Goal: Task Accomplishment & Management: Use online tool/utility

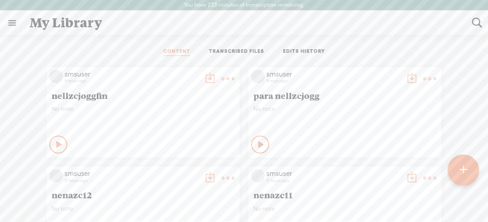
scroll to position [0, 0]
click at [465, 168] on t at bounding box center [463, 170] width 8 height 20
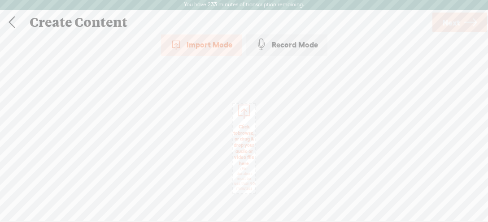
click at [245, 140] on span "Click to browse , or drag & drop your audio or video file here (File duration m…" at bounding box center [244, 158] width 30 height 76
click at [453, 22] on span "Next" at bounding box center [451, 22] width 17 height 23
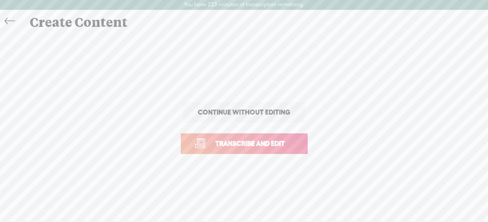
click at [256, 146] on span "Transcribe and edit" at bounding box center [250, 144] width 88 height 10
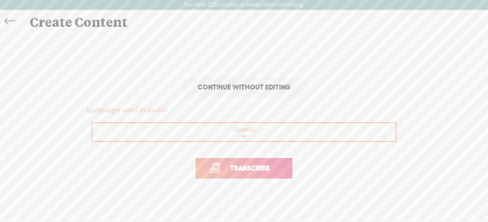
click at [255, 165] on span "Transcribe" at bounding box center [250, 168] width 58 height 10
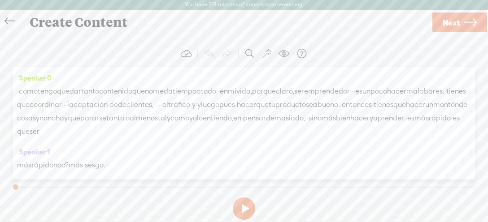
click at [241, 212] on button at bounding box center [244, 209] width 22 height 22
click at [240, 207] on button at bounding box center [244, 209] width 22 height 22
drag, startPoint x: 361, startPoint y: 92, endPoint x: 13, endPoint y: 90, distance: 348.4
click at [13, 90] on div "Speaker 0 · como tengo que dar tanto contenido que no me da tiempo a todo · · e…" at bounding box center [244, 119] width 463 height 105
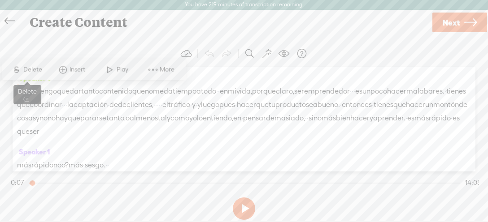
click at [33, 71] on span "Delete" at bounding box center [33, 69] width 21 height 9
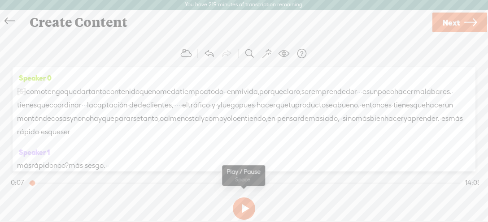
click at [243, 209] on button at bounding box center [244, 209] width 22 height 22
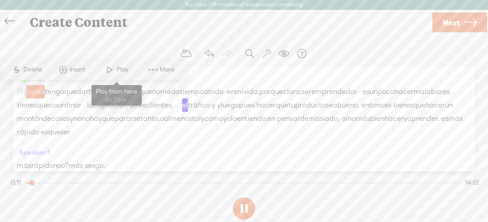
drag, startPoint x: 111, startPoint y: 69, endPoint x: 150, endPoint y: 70, distance: 39.0
click at [111, 69] on span at bounding box center [109, 70] width 13 height 16
click at [121, 69] on span "Play" at bounding box center [124, 69] width 14 height 9
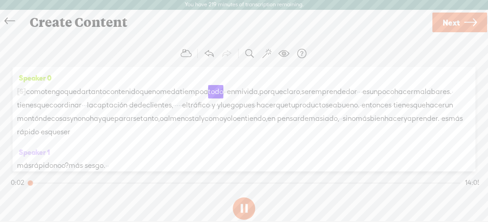
click at [238, 213] on button at bounding box center [244, 209] width 22 height 22
click at [25, 91] on span "[S]" at bounding box center [21, 91] width 9 height 8
click at [26, 67] on span "Restore" at bounding box center [34, 69] width 24 height 9
drag, startPoint x: 360, startPoint y: 94, endPoint x: 20, endPoint y: 91, distance: 339.9
click at [20, 91] on div "· como tengo que dar tanto contenido que no me da tiempo a todo · · en mi vida,…" at bounding box center [244, 112] width 454 height 54
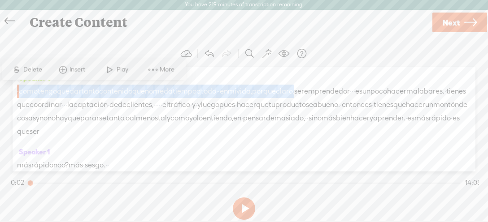
drag, startPoint x: 359, startPoint y: 93, endPoint x: 18, endPoint y: 97, distance: 341.2
click at [18, 97] on div "· como tengo que dar tanto contenido que no me da tiempo a todo · · en mi vida,…" at bounding box center [244, 112] width 454 height 54
click at [22, 71] on span "S" at bounding box center [16, 70] width 13 height 16
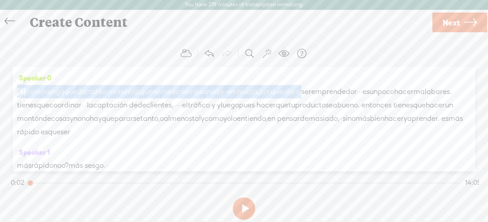
click at [283, 87] on span "porque" at bounding box center [271, 91] width 24 height 13
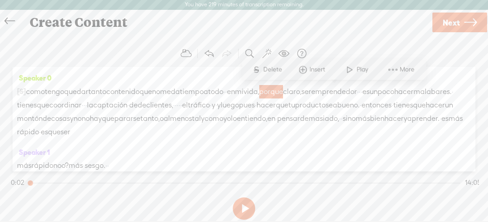
click at [301, 91] on span "claro," at bounding box center [292, 91] width 18 height 13
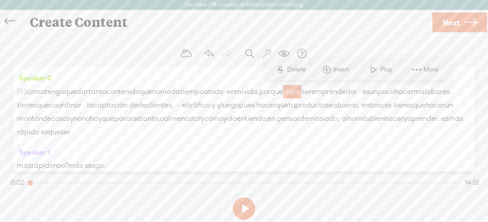
click at [31, 92] on span "como" at bounding box center [35, 91] width 19 height 13
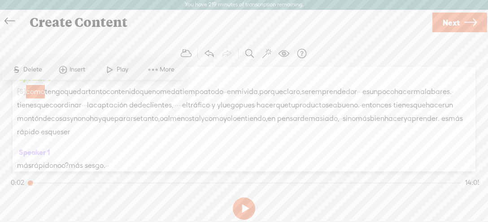
drag, startPoint x: 37, startPoint y: 71, endPoint x: 48, endPoint y: 82, distance: 15.2
click at [37, 71] on span "Delete" at bounding box center [33, 69] width 21 height 9
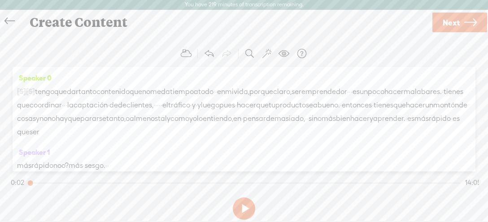
click at [54, 91] on span "tengo" at bounding box center [44, 91] width 19 height 13
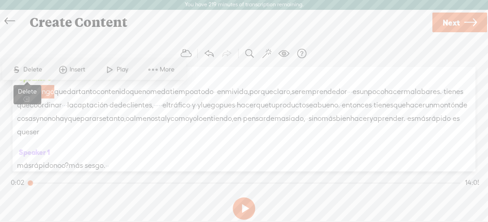
click at [39, 71] on span "Delete" at bounding box center [33, 69] width 21 height 9
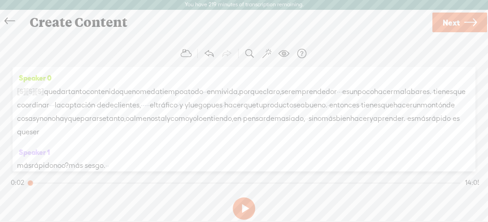
click at [56, 91] on span "que" at bounding box center [50, 91] width 13 height 13
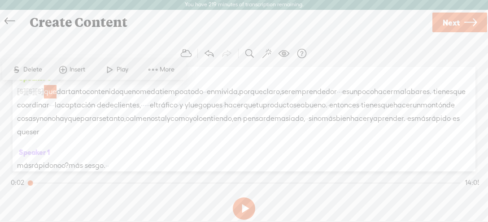
click at [38, 70] on span "Delete" at bounding box center [33, 69] width 21 height 9
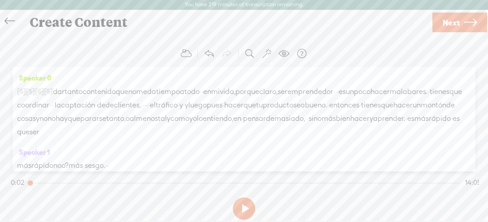
click at [65, 92] on span "dar" at bounding box center [59, 91] width 12 height 13
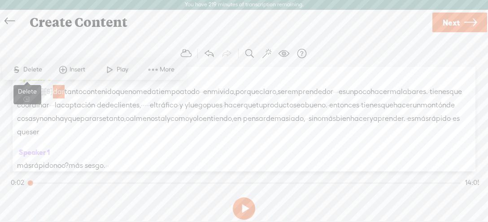
click at [37, 72] on span "Delete" at bounding box center [33, 69] width 21 height 9
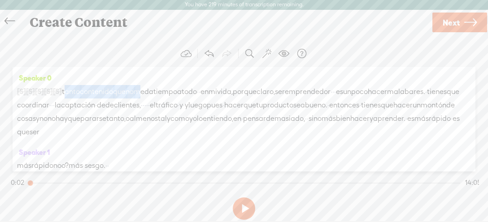
drag, startPoint x: 78, startPoint y: 91, endPoint x: 165, endPoint y: 89, distance: 86.5
click at [165, 89] on div "[S] · [S] como [S] tengo [S] que [S] dar tanto contenido que no me da tiempo a …" at bounding box center [244, 112] width 454 height 54
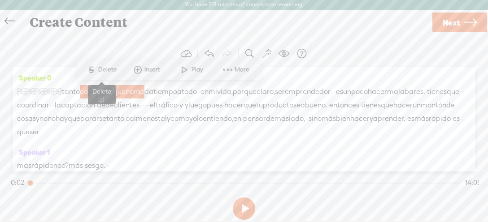
click at [96, 71] on span "S" at bounding box center [90, 70] width 13 height 16
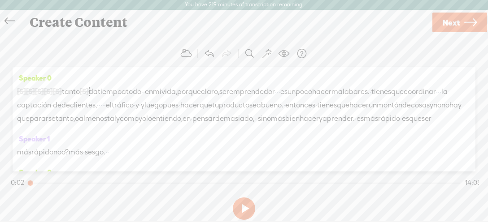
click at [80, 90] on span "tanto" at bounding box center [71, 91] width 18 height 13
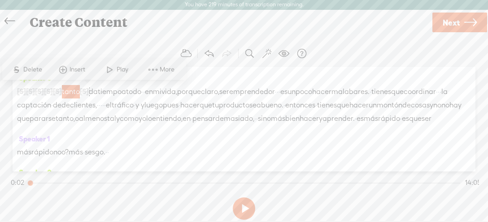
click at [39, 71] on span "Delete" at bounding box center [33, 69] width 21 height 9
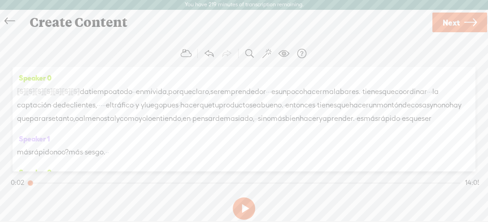
drag, startPoint x: 169, startPoint y: 90, endPoint x: 69, endPoint y: 65, distance: 103.5
click at [99, 90] on div "[S] · [S] como [S] tengo [S] que [S] dar [S] tanto [S] contenido que no me da t…" at bounding box center [244, 105] width 454 height 41
click at [89, 90] on span "da" at bounding box center [84, 91] width 9 height 13
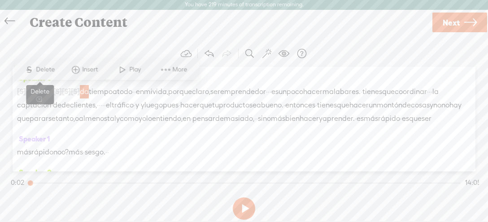
click at [51, 73] on span "Delete" at bounding box center [46, 69] width 21 height 9
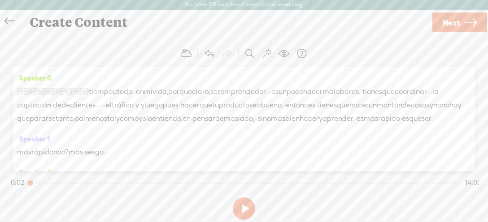
click at [113, 89] on span "tiempo" at bounding box center [101, 91] width 24 height 13
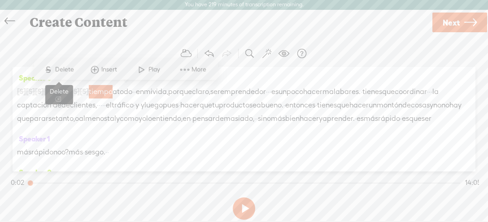
drag, startPoint x: 55, startPoint y: 71, endPoint x: 74, endPoint y: 74, distance: 19.5
click at [56, 71] on span "S Delete" at bounding box center [58, 70] width 45 height 16
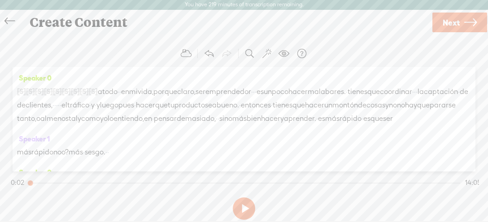
click at [102, 91] on span "a" at bounding box center [100, 91] width 4 height 13
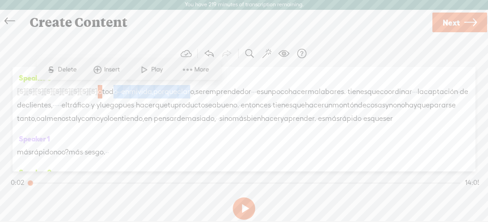
drag, startPoint x: 242, startPoint y: 92, endPoint x: 137, endPoint y: 92, distance: 105.4
click at [139, 94] on div "[S] · [S] como [S] tengo [S] que [S] dar [S] tanto [S] contenido que no me [S] …" at bounding box center [244, 105] width 454 height 41
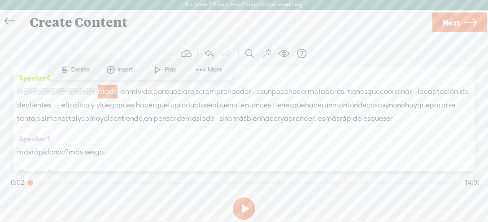
click at [73, 68] on span "Delete" at bounding box center [81, 69] width 21 height 9
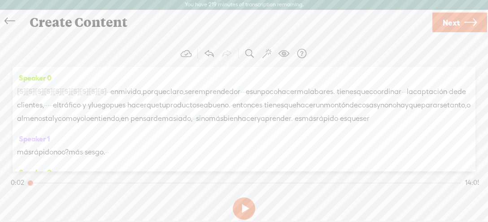
click at [187, 88] on div "[S] · [S] como [S] tengo [S] que [S] dar [S] tanto [S] contenido que no me [S] …" at bounding box center [244, 105] width 454 height 41
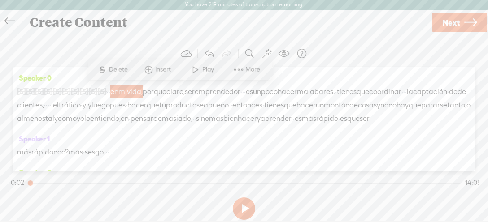
drag, startPoint x: 140, startPoint y: 91, endPoint x: 177, endPoint y: 83, distance: 37.6
click at [184, 88] on div "[S] · [S] como [S] tengo [S] que [S] dar [S] tanto [S] contenido que no me [S] …" at bounding box center [244, 105] width 454 height 41
click at [112, 69] on span "Delete" at bounding box center [119, 69] width 21 height 9
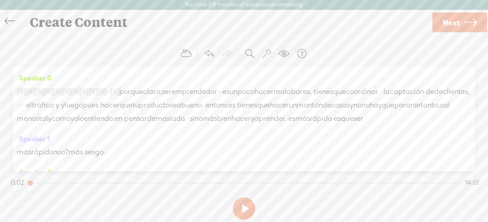
click at [109, 90] on span "·" at bounding box center [108, 91] width 2 height 13
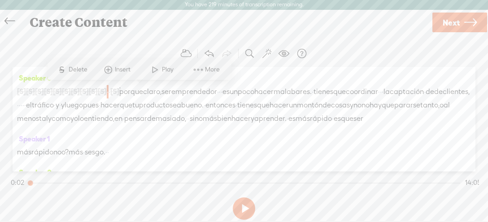
click at [82, 72] on span "Delete" at bounding box center [78, 69] width 21 height 9
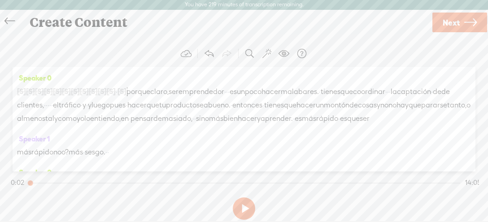
click at [117, 91] on span "·" at bounding box center [117, 91] width 2 height 13
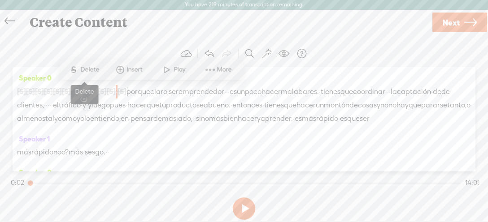
click at [82, 66] on span "Delete" at bounding box center [90, 69] width 21 height 9
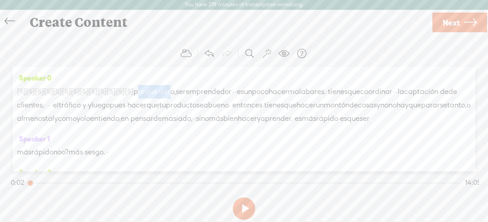
drag, startPoint x: 211, startPoint y: 92, endPoint x: 160, endPoint y: 81, distance: 52.8
click at [174, 93] on div "[S] · [S] como [S] tengo [S] que [S] dar [S] tanto [S] contenido que no me [S] …" at bounding box center [244, 105] width 454 height 41
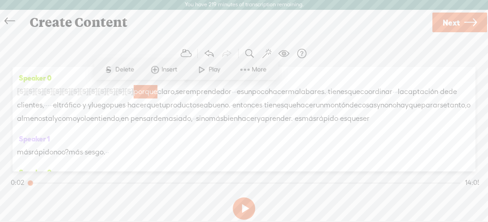
click at [122, 71] on span "Delete" at bounding box center [125, 69] width 21 height 9
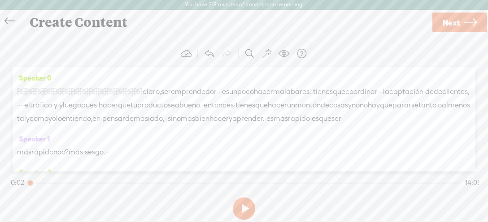
drag, startPoint x: 196, startPoint y: 88, endPoint x: 160, endPoint y: 80, distance: 36.8
click at [161, 88] on span "claro," at bounding box center [152, 91] width 18 height 13
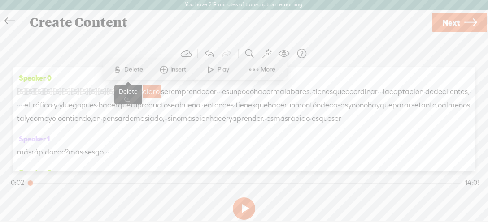
click at [133, 73] on span "Delete" at bounding box center [134, 69] width 21 height 9
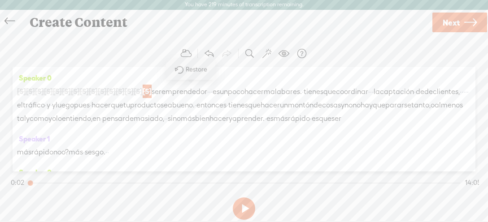
click at [161, 93] on span "ser" at bounding box center [157, 91] width 10 height 13
click at [222, 74] on span at bounding box center [218, 70] width 13 height 16
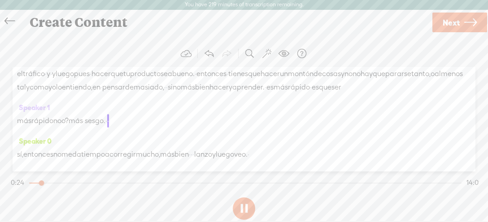
click at [243, 208] on button at bounding box center [244, 209] width 22 height 22
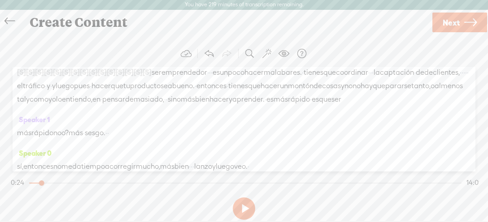
scroll to position [9, 0]
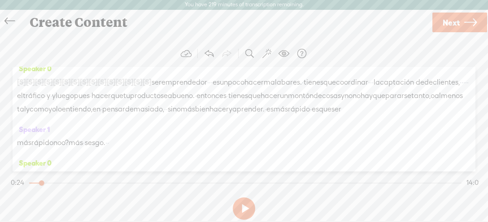
drag, startPoint x: 134, startPoint y: 123, endPoint x: 241, endPoint y: 126, distance: 107.2
click at [241, 116] on div "[S] · [S] como [S] tengo [S] que [S] dar [S] tanto [S] contenido que no me [S] …" at bounding box center [244, 95] width 454 height 41
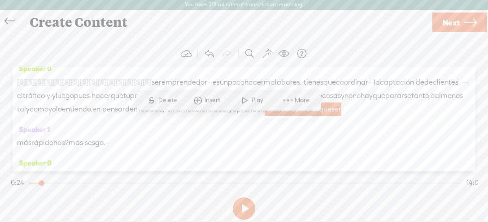
click at [163, 101] on span "Delete" at bounding box center [168, 100] width 21 height 9
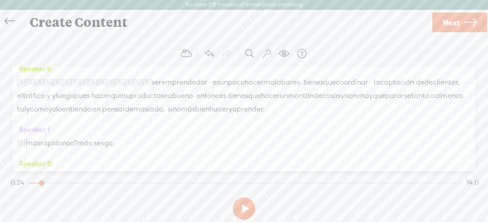
scroll to position [73, 0]
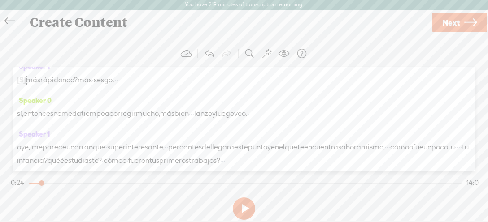
drag, startPoint x: 171, startPoint y: 99, endPoint x: 86, endPoint y: 104, distance: 85.3
click at [23, 94] on div "Speaker 1 [S] · es más rápido · es que ser más rápido noo? más · sesgo. · ·" at bounding box center [244, 77] width 454 height 34
drag, startPoint x: 149, startPoint y: 101, endPoint x: 34, endPoint y: 105, distance: 115.8
click at [62, 87] on div "[S] · es más rápido · es que ser más rápido noo? más · sesgo. · ·" at bounding box center [244, 80] width 454 height 14
drag, startPoint x: 23, startPoint y: 97, endPoint x: 155, endPoint y: 96, distance: 131.4
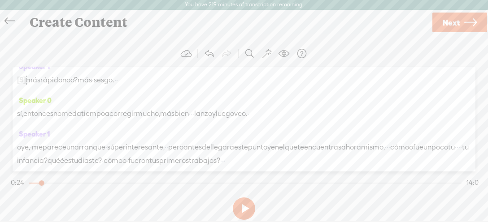
click at [155, 87] on div "[S] · es más rápido · es que ser más rápido noo? más · sesgo. · ·" at bounding box center [244, 80] width 454 height 14
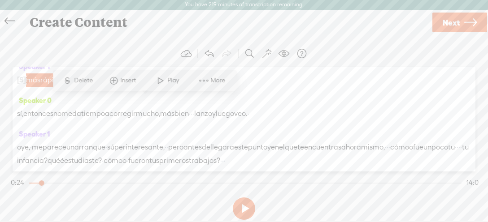
click at [85, 83] on span "Delete" at bounding box center [84, 80] width 21 height 9
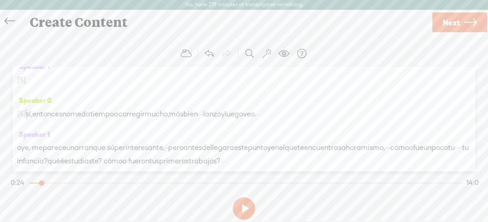
scroll to position [41, 0]
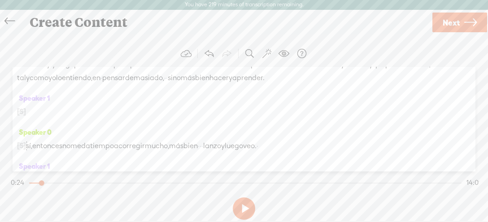
click at [232, 85] on span "aprender." at bounding box center [248, 77] width 32 height 13
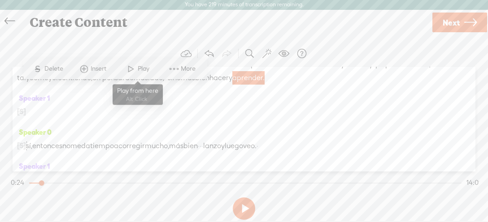
drag, startPoint x: 132, startPoint y: 70, endPoint x: 133, endPoint y: 79, distance: 9.9
click at [132, 70] on span at bounding box center [130, 69] width 13 height 16
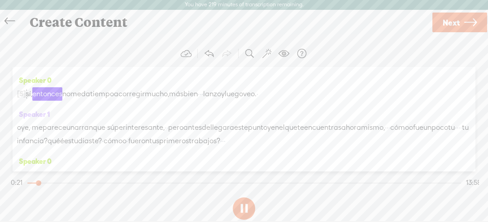
scroll to position [104, 0]
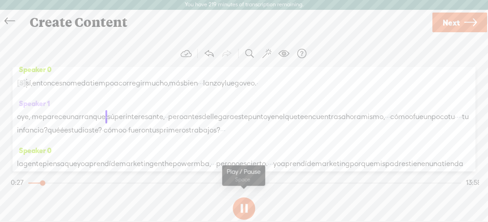
click at [237, 210] on button at bounding box center [244, 209] width 22 height 22
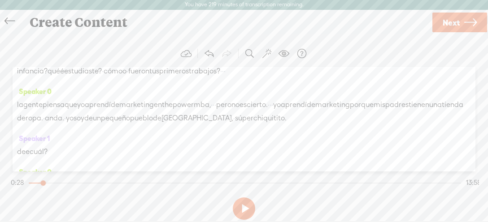
scroll to position [167, 0]
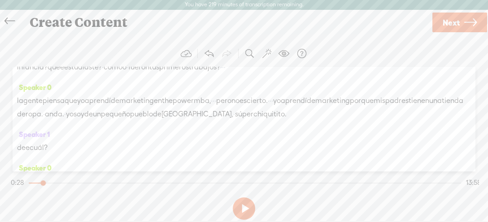
drag, startPoint x: 413, startPoint y: 106, endPoint x: 18, endPoint y: 83, distance: 394.8
click at [21, 74] on div "oye, · me parece un arranque · súper interesante, · · pero antes de llegar a es…" at bounding box center [244, 60] width 454 height 27
click at [19, 44] on span "Speaker 1" at bounding box center [33, 40] width 33 height 8
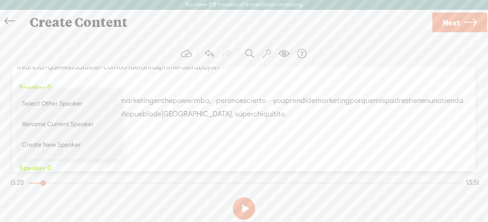
click at [215, 74] on div "oye, · me parece un arranque · súper interesante, · · pero antes de llegar a es…" at bounding box center [244, 60] width 454 height 27
click at [102, 74] on span "estudiaste?" at bounding box center [83, 67] width 38 height 13
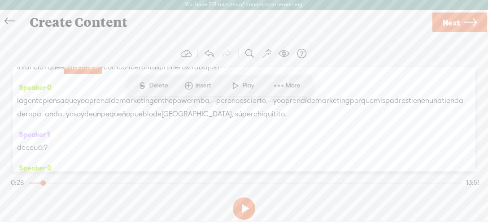
drag, startPoint x: 400, startPoint y: 109, endPoint x: 41, endPoint y: 98, distance: 358.4
click at [92, 74] on div "oye, · me parece un arranque · súper interesante, · · pero antes de llegar a es…" at bounding box center [244, 60] width 454 height 27
drag, startPoint x: 18, startPoint y: 92, endPoint x: 435, endPoint y: 106, distance: 417.2
click at [435, 74] on div "oye, · me parece un arranque · súper interesante, · · pero antes de llegar a es…" at bounding box center [244, 60] width 454 height 27
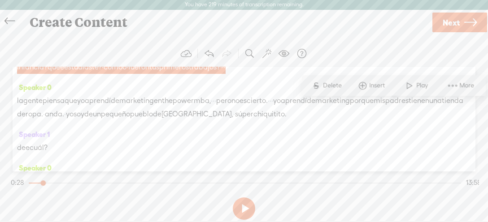
click at [333, 88] on span "Delete" at bounding box center [333, 85] width 21 height 9
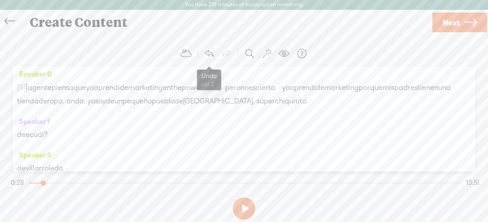
click at [207, 56] on span at bounding box center [209, 53] width 11 height 11
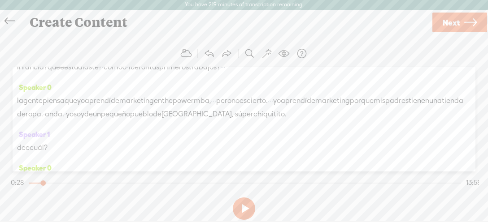
drag, startPoint x: 20, startPoint y: 94, endPoint x: 400, endPoint y: 110, distance: 379.7
click at [400, 74] on div "oye, · me parece un arranque · súper interesante, · · pero antes de llegar a es…" at bounding box center [244, 60] width 454 height 27
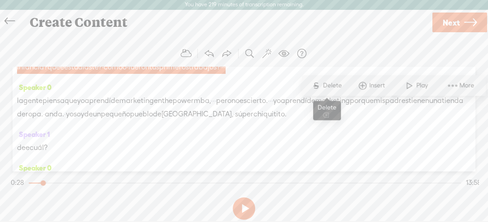
click at [326, 87] on span "Delete" at bounding box center [333, 85] width 21 height 9
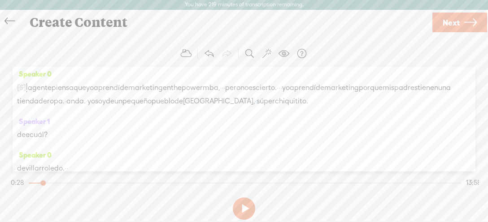
drag, startPoint x: 265, startPoint y: 96, endPoint x: 17, endPoint y: 97, distance: 247.5
click at [17, 98] on div "Speaker 0 [S] · [S] como [S] tengo [S] que [S] dar [S] tanto [S] contenido que …" at bounding box center [244, 119] width 463 height 105
click at [21, 61] on span "oye," at bounding box center [23, 53] width 13 height 13
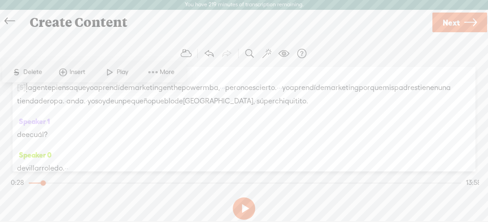
click at [18, 61] on span "oye," at bounding box center [23, 53] width 13 height 13
drag, startPoint x: 18, startPoint y: 92, endPoint x: 265, endPoint y: 87, distance: 246.7
click at [265, 67] on div "Speaker 1 [GEOGRAPHIC_DATA], · me parece un arranque · súper interesante, · · p…" at bounding box center [244, 51] width 454 height 34
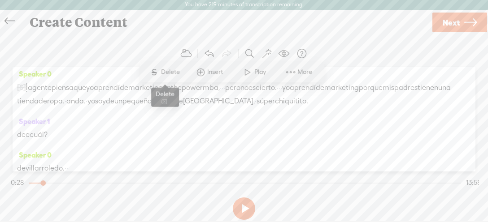
click at [164, 73] on span "Delete" at bounding box center [171, 72] width 21 height 9
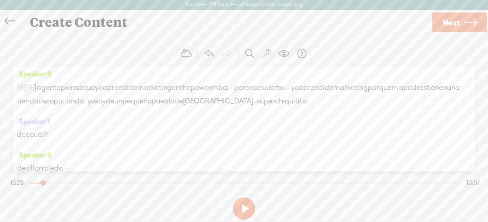
click at [59, 61] on div "oye, · me" at bounding box center [244, 53] width 454 height 13
click at [43, 61] on span "me" at bounding box center [37, 53] width 11 height 13
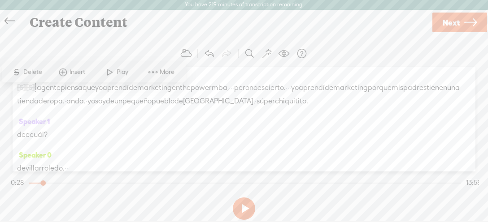
click at [43, 61] on span "me" at bounding box center [37, 53] width 11 height 13
click at [31, 74] on span "Delete" at bounding box center [33, 72] width 21 height 9
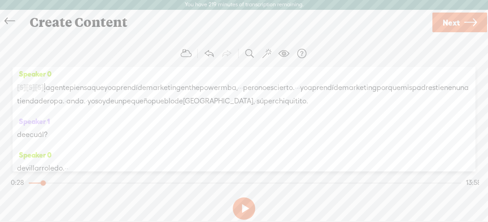
click at [30, 61] on span "oye," at bounding box center [23, 53] width 13 height 13
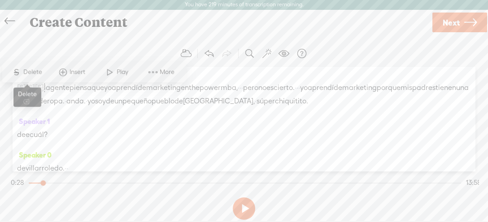
click at [30, 72] on span "Delete" at bounding box center [33, 72] width 21 height 9
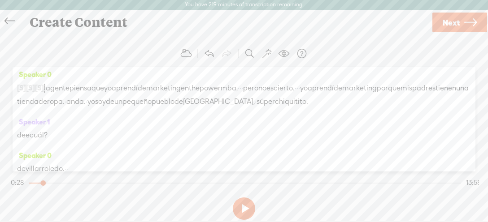
click at [28, 61] on span "·" at bounding box center [27, 54] width 2 height 13
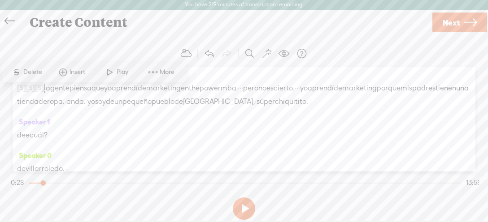
click at [30, 72] on span "Delete" at bounding box center [33, 72] width 21 height 9
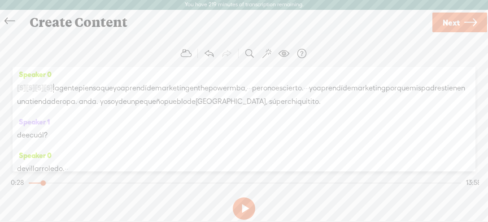
click at [23, 58] on span "[S]" at bounding box center [21, 54] width 9 height 8
click at [66, 61] on div "[S] oye," at bounding box center [244, 54] width 454 height 14
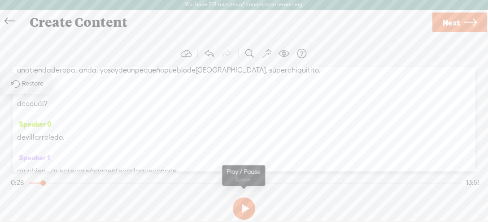
click at [246, 209] on button at bounding box center [244, 209] width 22 height 22
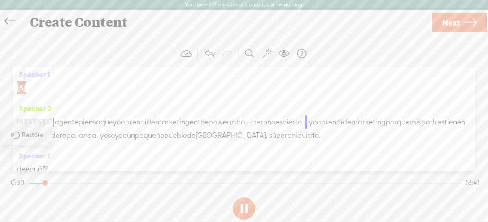
scroll to position [104, 0]
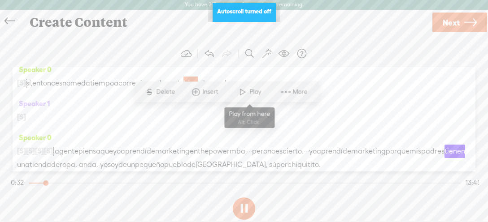
click at [252, 94] on span "Play" at bounding box center [256, 92] width 14 height 9
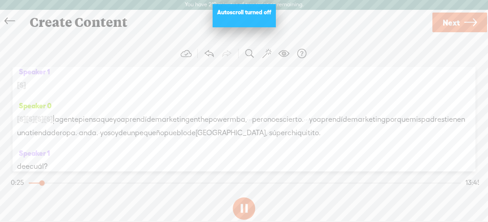
scroll to position [198, 0]
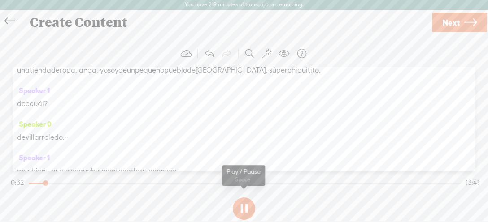
click at [248, 206] on button at bounding box center [244, 209] width 22 height 22
drag, startPoint x: 387, startPoint y: 107, endPoint x: 64, endPoint y: 109, distance: 322.8
click at [64, 77] on div "[S] · [S] me [S] parece un arranque · súper interesante, · · pero antes [S] de …" at bounding box center [244, 63] width 454 height 27
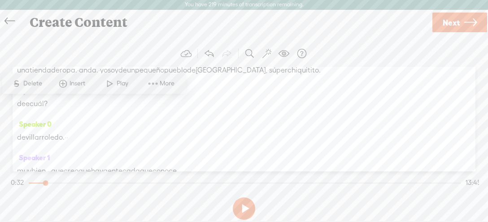
drag, startPoint x: 68, startPoint y: 104, endPoint x: 133, endPoint y: 104, distance: 64.6
click at [199, 77] on div "[S] · [S] me [S] parece un arranque · súper interesante, · · pero antes [S] de …" at bounding box center [244, 63] width 454 height 27
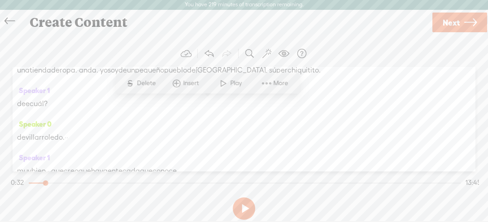
click at [151, 82] on span "Delete" at bounding box center [147, 83] width 21 height 9
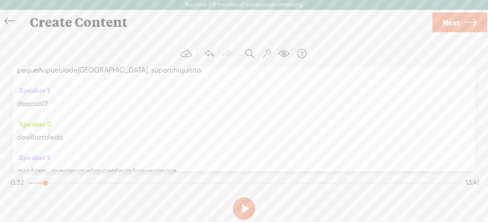
drag, startPoint x: 235, startPoint y: 108, endPoint x: 95, endPoint y: 100, distance: 140.6
click at [78, 77] on div "[S] · [S] me [S] parece un arranque · súper interesante, · · pero antes [S] de …" at bounding box center [244, 63] width 454 height 27
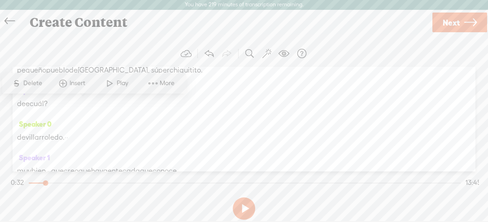
click at [32, 83] on span "Delete" at bounding box center [33, 83] width 21 height 9
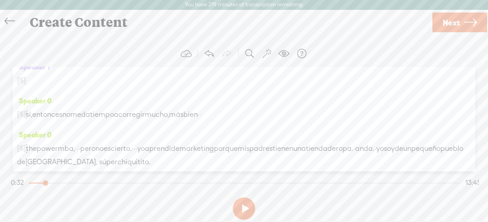
scroll to position [135, 0]
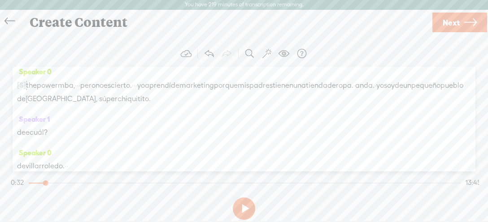
click at [209, 53] on span at bounding box center [209, 53] width 11 height 11
click at [156, 92] on span "no" at bounding box center [152, 85] width 8 height 13
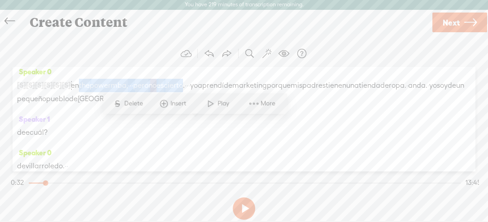
drag, startPoint x: 228, startPoint y: 127, endPoint x: 103, endPoint y: 118, distance: 125.4
click at [96, 106] on div "[S] oye, [S] · [S] me [S] parece un arranque · súper interesante, · · pero ante…" at bounding box center [244, 91] width 454 height 27
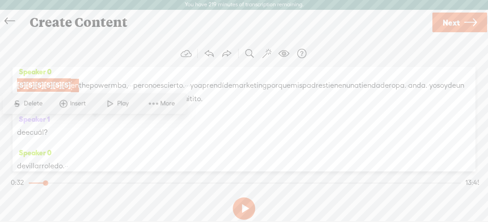
click at [174, 113] on div "Speaker 0 [S] oye, [S] · [S] me [S] parece un arranque · súper interesante, · ·…" at bounding box center [244, 89] width 454 height 48
click at [32, 106] on span "Delete" at bounding box center [34, 104] width 21 height 9
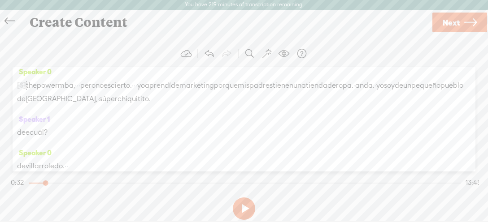
drag, startPoint x: 176, startPoint y: 126, endPoint x: 37, endPoint y: 89, distance: 144.2
click at [25, 85] on div "Speaker 0 [S] · [S] como [S] tengo [S] que [S] dar [S] tanto [S] contenido que …" at bounding box center [244, 119] width 463 height 105
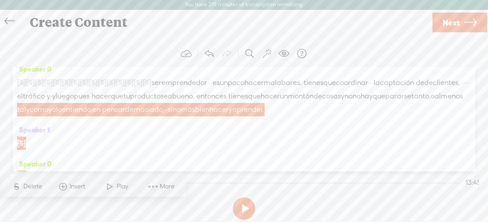
scroll to position [72, 0]
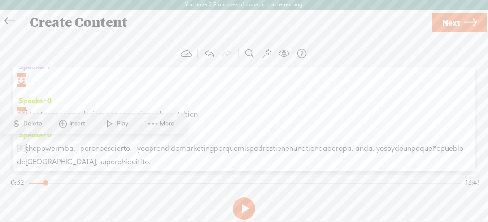
click at [127, 90] on div "Speaker 1 [S] · es más rápido · es que ser" at bounding box center [244, 77] width 454 height 34
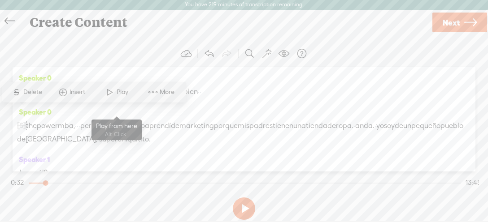
scroll to position [104, 0]
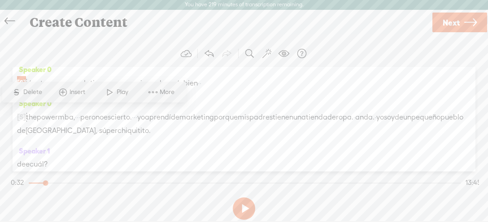
click at [139, 97] on div "Speaker 0 [S] más rápido noo? más · sesgo. · · sí, entonces no me da tiempo a […" at bounding box center [244, 80] width 454 height 34
click at [69, 124] on span "powermba," at bounding box center [56, 117] width 38 height 13
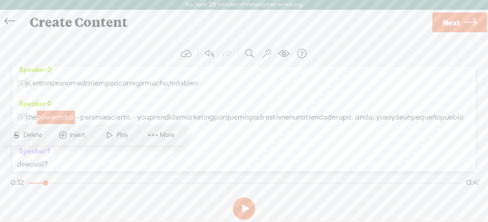
click at [219, 90] on span at bounding box center [210, 83] width 18 height 13
drag, startPoint x: 178, startPoint y: 155, endPoint x: 27, endPoint y: 114, distance: 156.1
click at [27, 114] on div "Speaker 0 [S] · [S] como [S] tengo [S] que [S] dar [S] tanto [S] contenido que …" at bounding box center [244, 119] width 463 height 105
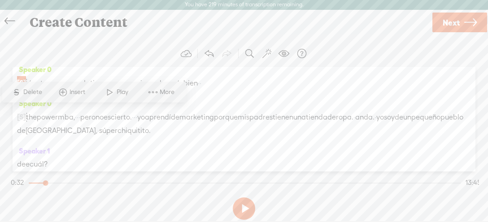
drag, startPoint x: 32, startPoint y: 113, endPoint x: 247, endPoint y: 112, distance: 214.3
click at [247, 90] on div "[S] más rápido noo? más · sesgo. · · sí, entonces no me da tiempo a [GEOGRAPHIC…" at bounding box center [244, 83] width 454 height 14
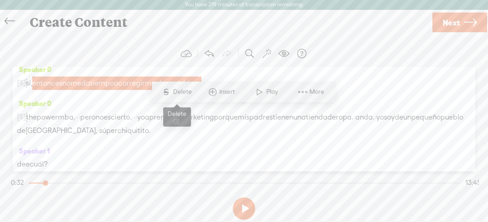
click at [176, 93] on span "Delete" at bounding box center [183, 92] width 21 height 9
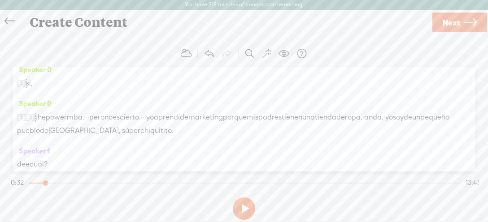
drag, startPoint x: 36, startPoint y: 113, endPoint x: 55, endPoint y: 107, distance: 19.9
click at [32, 90] on span "sí," at bounding box center [29, 83] width 6 height 13
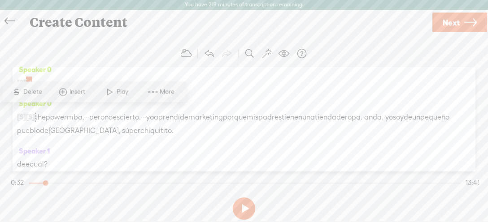
click at [42, 97] on span "S Delete" at bounding box center [26, 92] width 45 height 16
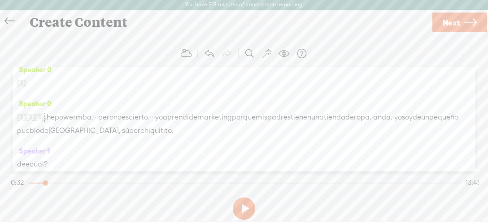
click at [55, 124] on span "the" at bounding box center [49, 117] width 11 height 13
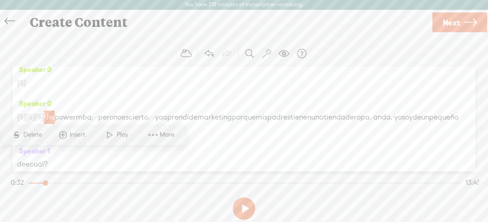
click at [32, 130] on span "S Delete" at bounding box center [26, 135] width 45 height 16
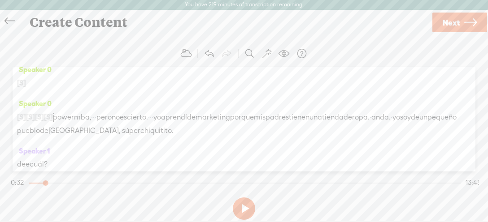
click at [86, 124] on span "powermba," at bounding box center [72, 117] width 38 height 13
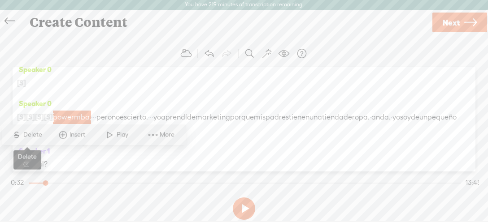
click at [33, 137] on span "Delete" at bounding box center [33, 134] width 21 height 9
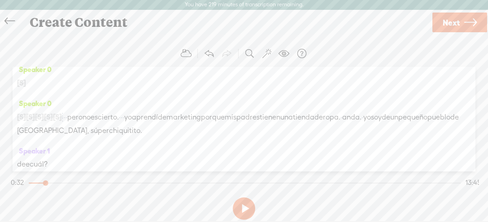
drag, startPoint x: 80, startPoint y: 158, endPoint x: 151, endPoint y: 157, distance: 70.9
click at [151, 138] on div "[S] sí, [S] entonces no me da tiempo a corregir mucho, más bien · · [S] [PERSON…" at bounding box center [244, 123] width 454 height 27
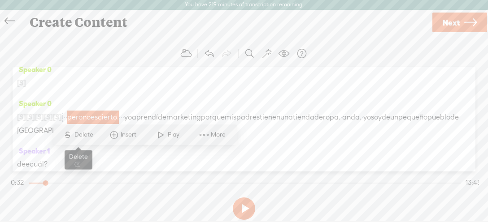
click at [73, 135] on span "S" at bounding box center [67, 135] width 13 height 16
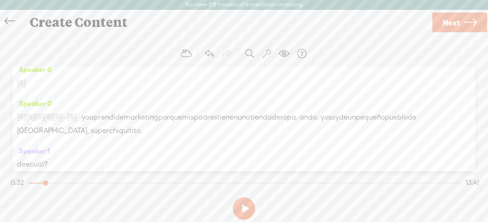
click at [67, 124] on span "·" at bounding box center [66, 117] width 2 height 13
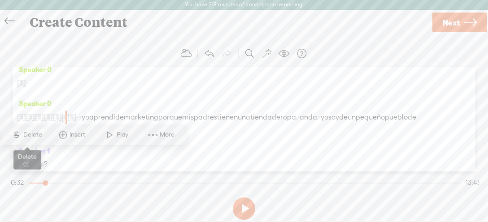
click at [37, 136] on span "Delete" at bounding box center [33, 134] width 21 height 9
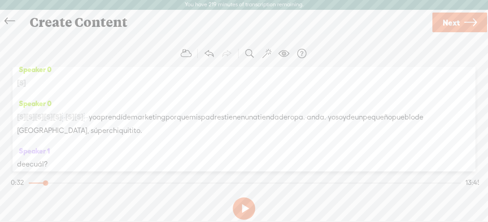
click at [64, 124] on span "·" at bounding box center [63, 117] width 2 height 13
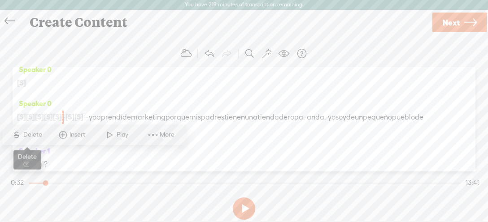
click at [35, 139] on span "Delete" at bounding box center [33, 134] width 21 height 9
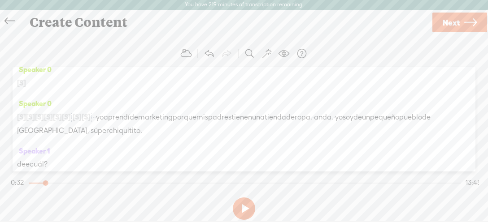
drag, startPoint x: 91, startPoint y: 156, endPoint x: 74, endPoint y: 148, distance: 19.1
click at [73, 124] on span "·" at bounding box center [72, 117] width 2 height 13
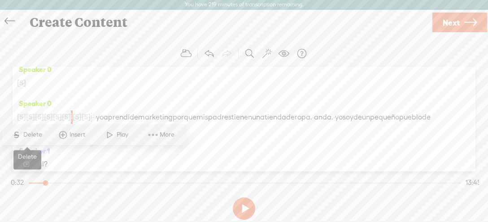
click at [33, 139] on span "Delete" at bounding box center [33, 134] width 21 height 9
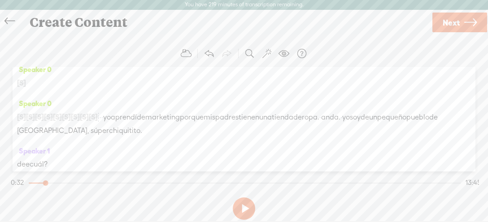
drag, startPoint x: 128, startPoint y: 157, endPoint x: 122, endPoint y: 154, distance: 7.2
click at [100, 124] on span "·" at bounding box center [99, 117] width 2 height 13
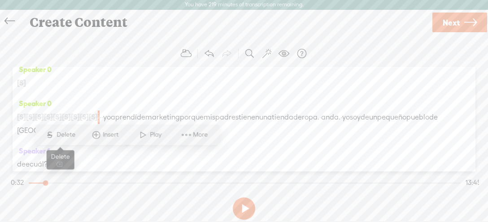
click at [58, 136] on span "Delete" at bounding box center [66, 134] width 21 height 9
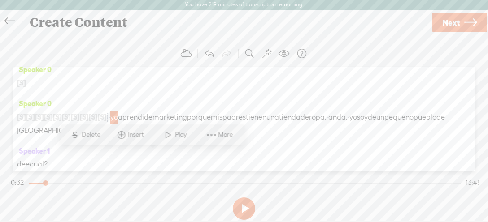
click at [177, 136] on span "Play" at bounding box center [182, 134] width 14 height 9
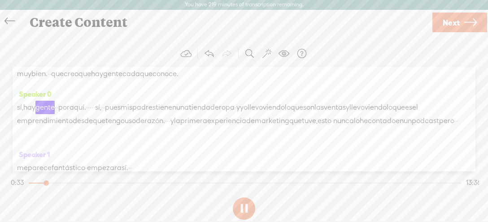
scroll to position [324, 0]
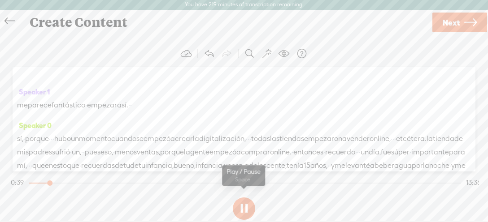
click at [251, 202] on button at bounding box center [244, 209] width 22 height 22
click at [243, 211] on button at bounding box center [244, 209] width 22 height 22
click at [242, 209] on button at bounding box center [244, 209] width 22 height 22
drag, startPoint x: 320, startPoint y: 121, endPoint x: 149, endPoint y: 124, distance: 170.9
click at [149, 78] on div "sí, hay gente · · por aquí. · · · · · sí, · · pues mis padres tienen una tienda…" at bounding box center [244, 58] width 454 height 40
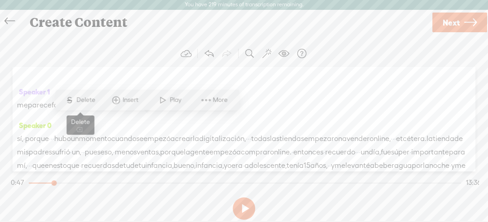
click at [91, 106] on span "S Delete" at bounding box center [80, 100] width 45 height 16
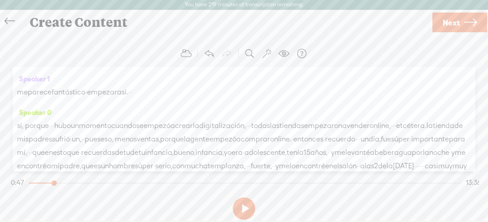
drag, startPoint x: 256, startPoint y: 122, endPoint x: 93, endPoint y: 122, distance: 163.7
click at [93, 65] on div "sí, hay gente · · [S] por aquí. · · · · · [GEOGRAPHIC_DATA], · · pues mis padre…" at bounding box center [244, 51] width 454 height 27
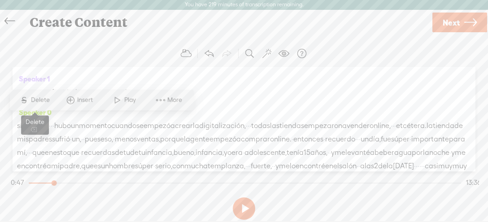
click at [48, 104] on span "Delete" at bounding box center [41, 100] width 21 height 9
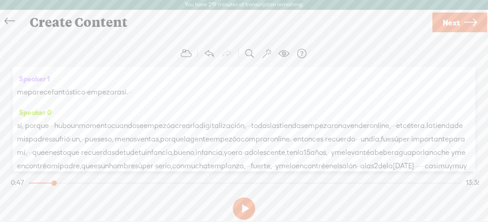
drag, startPoint x: 174, startPoint y: 122, endPoint x: 10, endPoint y: 127, distance: 164.2
click at [13, 127] on div "Speaker 0 [S] · [S] como [S] tengo [S] que [S] dar [S] tanto [S] contenido que …" at bounding box center [244, 119] width 463 height 105
click at [29, 101] on span "Delete" at bounding box center [33, 100] width 21 height 9
click at [38, 52] on span "mis" at bounding box center [32, 45] width 12 height 13
click at [37, 102] on span "Delete" at bounding box center [33, 100] width 21 height 9
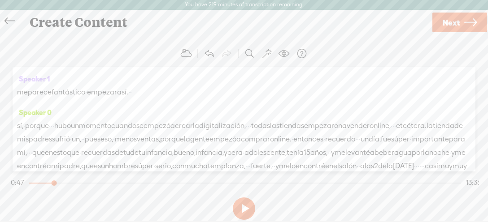
click at [48, 52] on span "padres" at bounding box center [46, 45] width 23 height 13
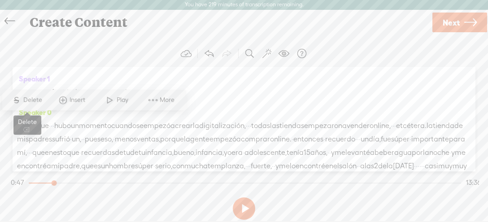
drag, startPoint x: 37, startPoint y: 100, endPoint x: 43, endPoint y: 100, distance: 5.4
click at [38, 100] on span "Delete" at bounding box center [33, 100] width 21 height 9
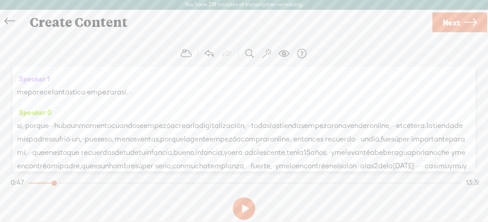
click at [65, 52] on span "tienen" at bounding box center [54, 45] width 21 height 13
drag, startPoint x: 37, startPoint y: 100, endPoint x: 50, endPoint y: 104, distance: 13.9
click at [37, 100] on span "Delete" at bounding box center [33, 100] width 21 height 9
click at [65, 52] on span "una" at bounding box center [59, 45] width 13 height 13
drag, startPoint x: 36, startPoint y: 100, endPoint x: 43, endPoint y: 100, distance: 7.2
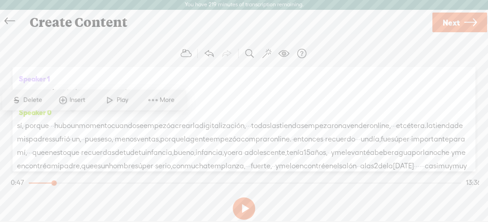
click at [36, 100] on span "Delete" at bounding box center [33, 100] width 21 height 9
click at [83, 52] on span "tienda" at bounding box center [73, 45] width 22 height 13
click at [32, 98] on span "Delete" at bounding box center [33, 100] width 21 height 9
click at [79, 52] on span "de" at bounding box center [75, 45] width 9 height 13
click at [33, 99] on span "Delete" at bounding box center [34, 100] width 21 height 9
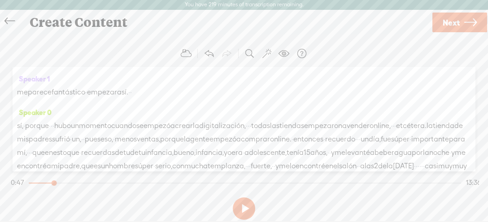
click at [96, 52] on span "ropa" at bounding box center [88, 45] width 16 height 13
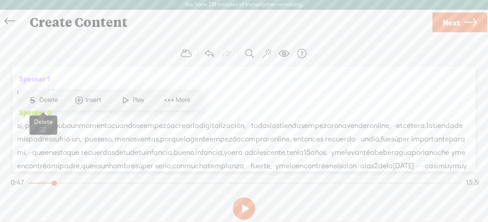
click at [37, 101] on span "S" at bounding box center [32, 100] width 13 height 16
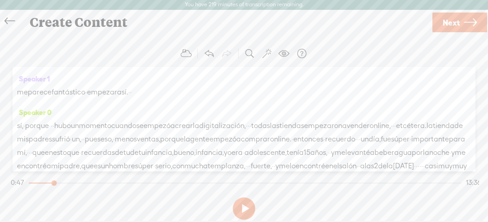
click at [91, 52] on span "·" at bounding box center [90, 45] width 2 height 13
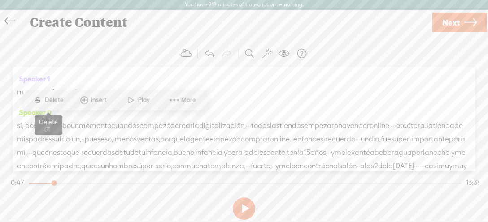
drag, startPoint x: 52, startPoint y: 101, endPoint x: 59, endPoint y: 106, distance: 8.1
click at [52, 102] on span "Delete" at bounding box center [54, 100] width 21 height 9
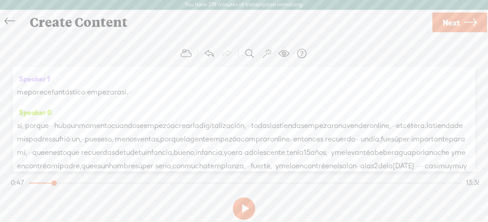
drag, startPoint x: 128, startPoint y: 122, endPoint x: 124, endPoint y: 118, distance: 6.0
click at [101, 52] on span "y" at bounding box center [100, 45] width 4 height 13
click at [56, 101] on span "S" at bounding box center [50, 100] width 13 height 16
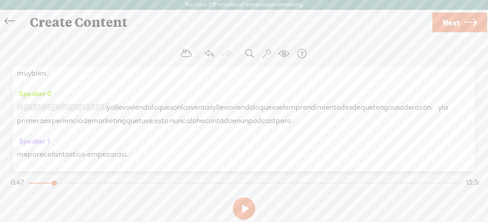
scroll to position [261, 0]
click at [48, 81] on span "bien." at bounding box center [39, 73] width 16 height 13
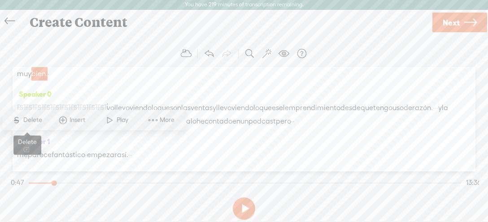
click at [35, 119] on span "Delete" at bounding box center [33, 120] width 21 height 9
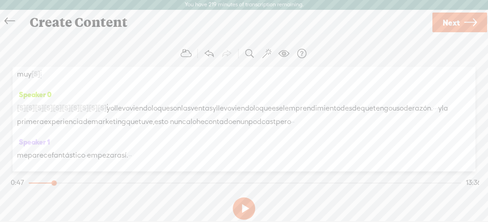
click at [29, 81] on span "muy" at bounding box center [24, 74] width 14 height 13
click at [29, 120] on span "Delete" at bounding box center [33, 120] width 21 height 9
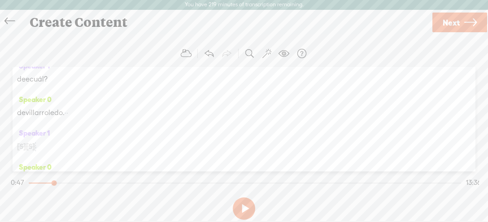
scroll to position [198, 0]
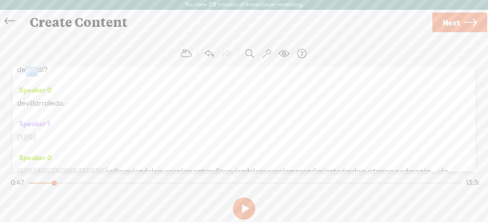
drag, startPoint x: 22, startPoint y: 119, endPoint x: 36, endPoint y: 126, distance: 15.2
click at [77, 143] on div "Speaker 0 [S] · [S] como [S] tengo [S] que [S] dar [S] tanto [S] contenido que …" at bounding box center [244, 119] width 463 height 105
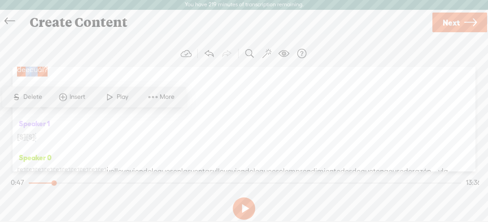
drag, startPoint x: 18, startPoint y: 120, endPoint x: 78, endPoint y: 165, distance: 75.2
click at [78, 165] on div "Speaker 0 [S] · [S] como [S] tengo [S] que [S] dar [S] tanto [S] contenido que …" at bounding box center [244, 119] width 463 height 105
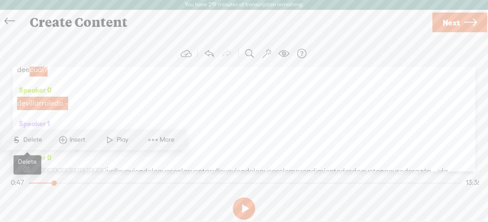
click at [37, 142] on span "Delete" at bounding box center [33, 140] width 21 height 9
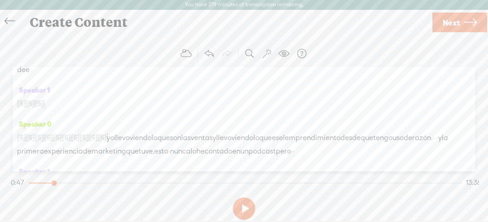
click at [26, 77] on span "dee" at bounding box center [23, 69] width 13 height 13
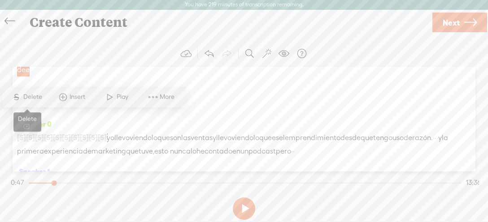
click at [28, 96] on span "Delete" at bounding box center [33, 97] width 21 height 9
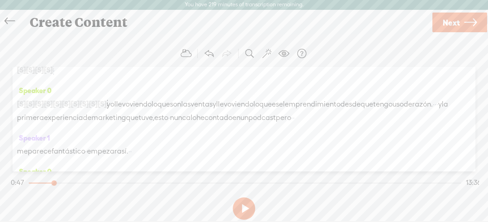
scroll to position [167, 0]
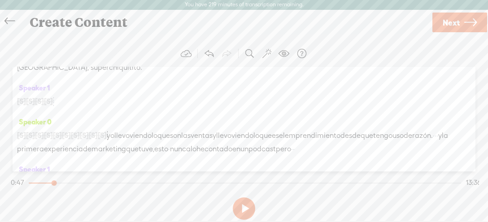
drag, startPoint x: 147, startPoint y: 92, endPoint x: 201, endPoint y: 107, distance: 55.7
click at [201, 74] on div "[S] sí, [S] entonces no me da tiempo a corregir mucho, más bien · · [S] [PERSON…" at bounding box center [244, 60] width 454 height 27
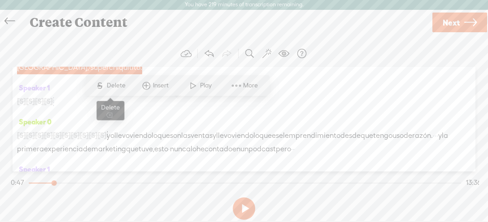
click at [118, 87] on span "Delete" at bounding box center [116, 85] width 21 height 9
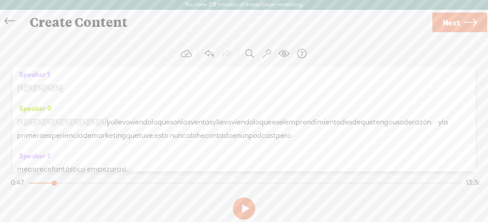
drag, startPoint x: 155, startPoint y: 95, endPoint x: 132, endPoint y: 96, distance: 22.9
click at [132, 61] on div "[S] sí, [S] entonces no me da tiempo a corregir mucho, más bien · · [S] [PERSON…" at bounding box center [244, 54] width 454 height 14
click at [118, 61] on span "yo" at bounding box center [114, 54] width 8 height 13
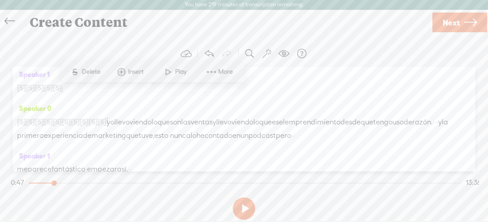
click at [88, 75] on span "Delete" at bounding box center [92, 72] width 21 height 9
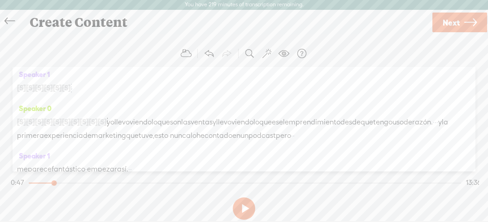
click at [109, 61] on span "·" at bounding box center [108, 54] width 2 height 13
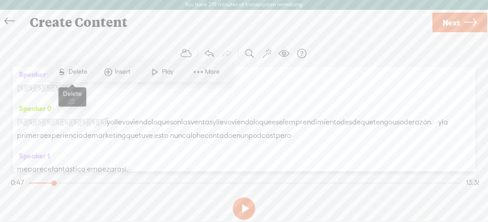
click at [61, 72] on span "S" at bounding box center [61, 72] width 13 height 16
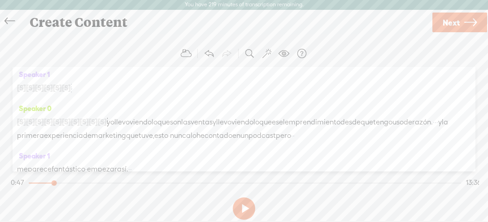
click at [117, 61] on span "·" at bounding box center [117, 54] width 2 height 13
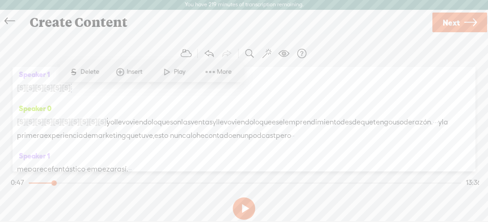
click at [74, 75] on span "S" at bounding box center [73, 72] width 13 height 16
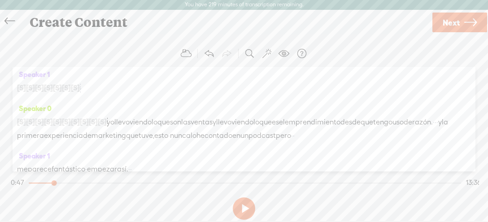
click at [82, 95] on span "·" at bounding box center [81, 88] width 2 height 13
click at [50, 114] on span "Delete" at bounding box center [42, 115] width 21 height 9
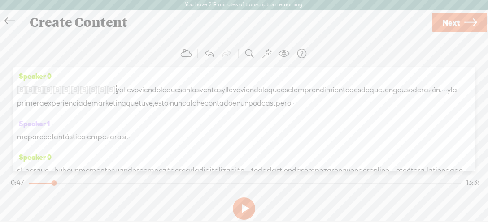
scroll to position [230, 0]
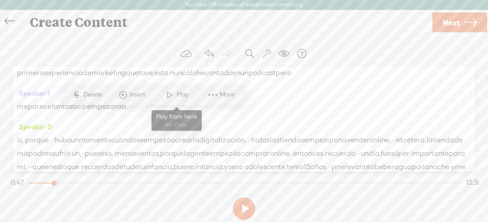
click at [174, 95] on span at bounding box center [169, 95] width 13 height 16
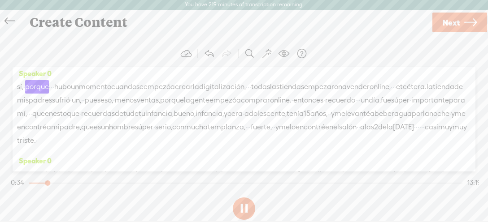
scroll to position [293, 0]
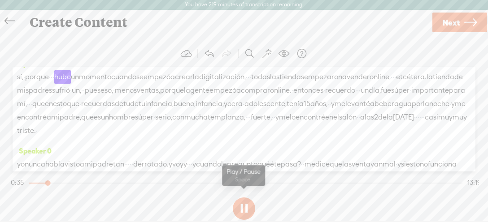
click at [243, 211] on button at bounding box center [244, 209] width 22 height 22
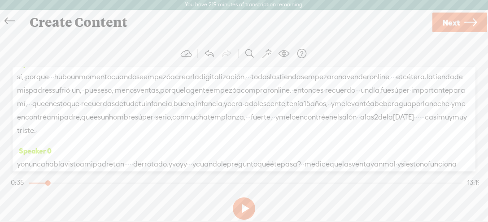
scroll to position [261, 0]
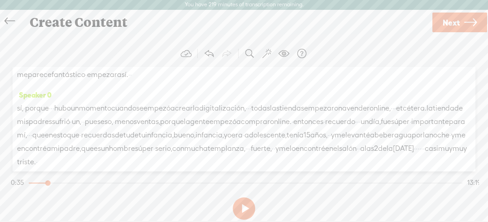
drag, startPoint x: 449, startPoint y: 98, endPoint x: 451, endPoint y: 107, distance: 9.1
click at [451, 48] on div "[S] · [S] · que creo que hay gente cada que conoce. sí, hay gente · · por aquí.…" at bounding box center [244, 34] width 454 height 27
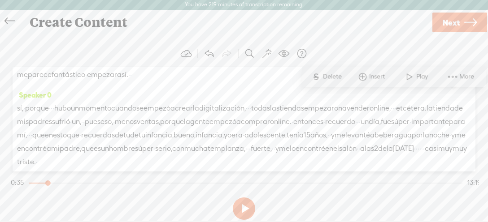
click at [291, 48] on span "pero" at bounding box center [283, 41] width 15 height 13
click at [319, 77] on span "S" at bounding box center [315, 77] width 13 height 16
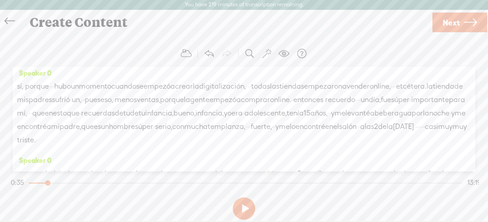
scroll to position [293, 0]
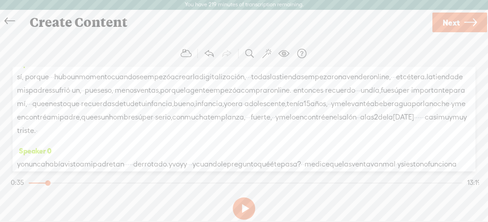
click at [19, 50] on span "me" at bounding box center [22, 43] width 11 height 13
click at [18, 50] on span "me" at bounding box center [22, 43] width 11 height 13
click at [19, 50] on span "me" at bounding box center [22, 43] width 11 height 13
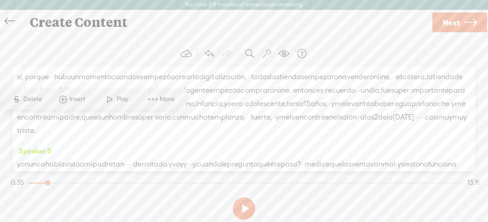
click at [19, 50] on span "me" at bounding box center [22, 43] width 11 height 13
drag, startPoint x: 21, startPoint y: 121, endPoint x: 154, endPoint y: 122, distance: 133.2
click at [154, 50] on div "me parece fantástico · empezar así. · ·" at bounding box center [244, 43] width 454 height 13
click at [85, 97] on span "Delete" at bounding box center [92, 99] width 21 height 9
click at [19, 50] on span "me" at bounding box center [22, 43] width 11 height 13
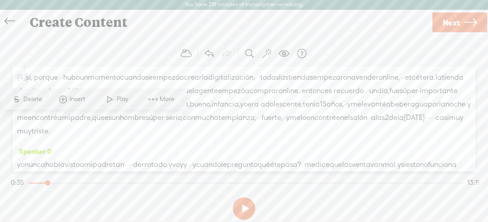
click at [19, 50] on span "me" at bounding box center [22, 43] width 11 height 13
drag, startPoint x: 19, startPoint y: 120, endPoint x: 66, endPoint y: 124, distance: 47.3
click at [66, 50] on div "me parece" at bounding box center [244, 43] width 454 height 13
click at [35, 98] on span "Delete" at bounding box center [33, 99] width 21 height 9
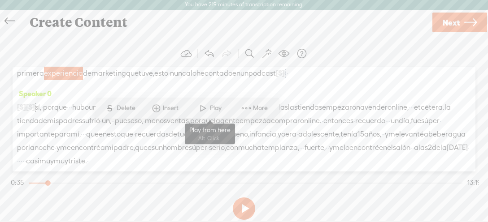
click at [204, 113] on span at bounding box center [202, 108] width 13 height 16
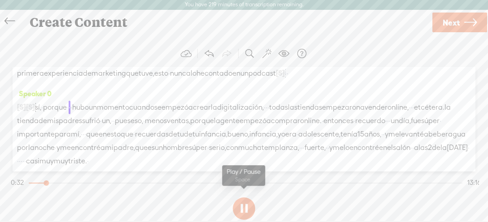
click at [244, 209] on button at bounding box center [244, 209] width 22 height 22
drag, startPoint x: 106, startPoint y: 131, endPoint x: 467, endPoint y: 130, distance: 361.0
click at [467, 80] on div "[S] · [S] · que creo que hay gente cada que conoce. sí, hay gente · · por aquí.…" at bounding box center [244, 66] width 454 height 28
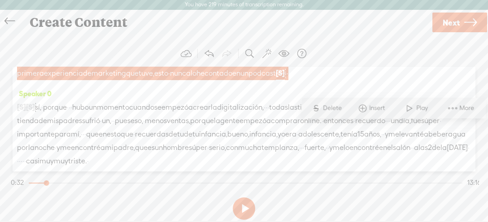
click at [326, 109] on span "Delete" at bounding box center [333, 108] width 21 height 9
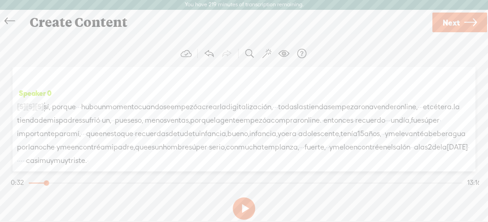
drag, startPoint x: 111, startPoint y: 130, endPoint x: 139, endPoint y: 132, distance: 28.8
click at [139, 80] on div "[S] · [S] · que creo que hay gente cada que conoce. sí, hay gente · · por aquí.…" at bounding box center [244, 65] width 454 height 27
click at [78, 110] on span "Delete" at bounding box center [72, 108] width 21 height 9
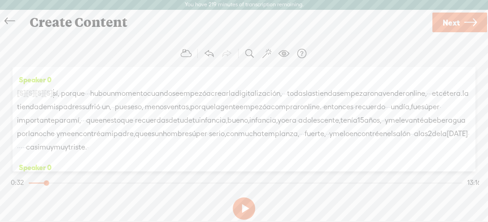
click at [443, 66] on span "·" at bounding box center [444, 59] width 2 height 13
drag, startPoint x: 65, startPoint y: 109, endPoint x: 74, endPoint y: 113, distance: 9.8
click at [65, 110] on span "S Delete" at bounding box center [46, 108] width 45 height 16
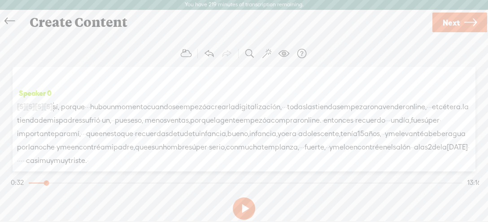
click at [452, 66] on span "·" at bounding box center [453, 59] width 2 height 13
click at [61, 108] on span "Delete" at bounding box center [65, 108] width 21 height 9
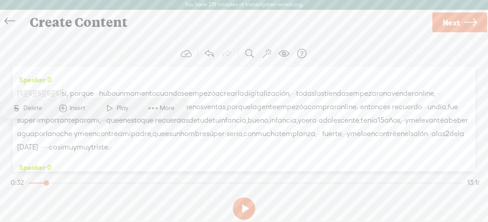
click at [116, 113] on span at bounding box center [109, 108] width 13 height 16
click at [442, 66] on span "·" at bounding box center [443, 59] width 2 height 13
click at [49, 109] on span "Delete" at bounding box center [47, 108] width 21 height 9
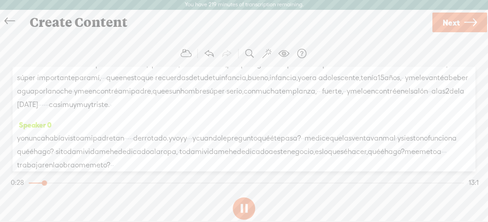
scroll to position [293, 0]
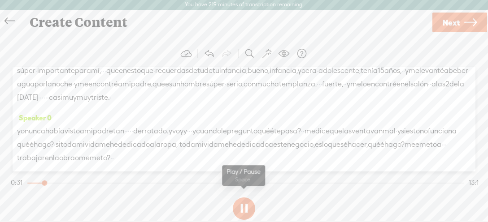
click at [242, 208] on button at bounding box center [244, 209] width 22 height 22
click at [68, 51] on span "sí," at bounding box center [65, 43] width 6 height 13
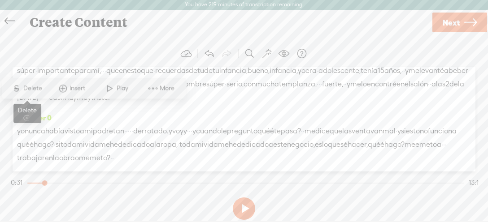
click at [33, 82] on span "S Delete" at bounding box center [26, 89] width 45 height 16
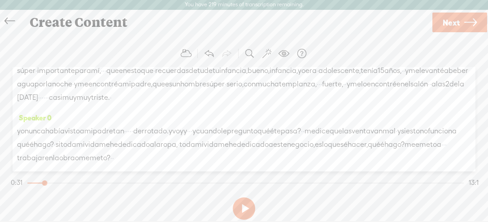
click at [73, 51] on span "·" at bounding box center [72, 43] width 2 height 13
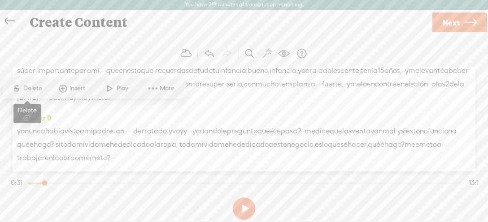
click at [17, 83] on span "S" at bounding box center [16, 89] width 13 height 16
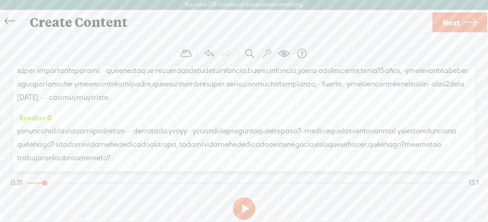
click at [104, 51] on span "porque" at bounding box center [92, 43] width 24 height 13
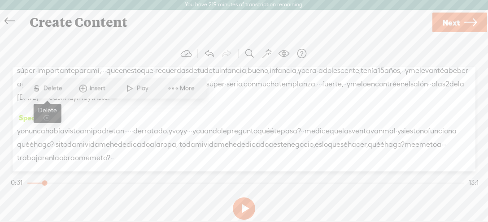
click at [33, 89] on span "S" at bounding box center [36, 89] width 13 height 16
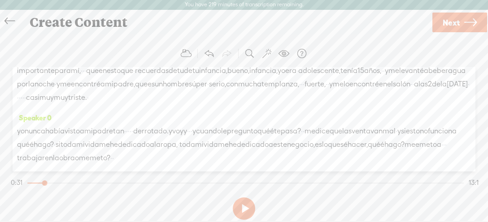
click at [91, 51] on span "·" at bounding box center [90, 43] width 2 height 13
click at [48, 93] on span "Delete" at bounding box center [54, 88] width 21 height 9
click at [100, 51] on span "·" at bounding box center [99, 43] width 2 height 13
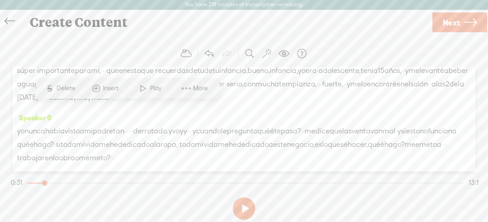
click at [55, 86] on span "S" at bounding box center [49, 89] width 13 height 16
click at [109, 51] on span "·" at bounding box center [108, 43] width 2 height 13
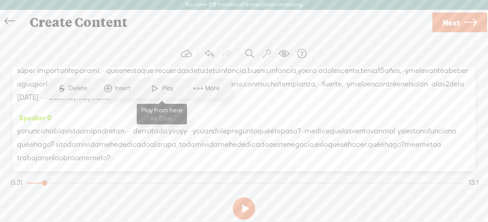
click at [159, 92] on span at bounding box center [154, 89] width 13 height 16
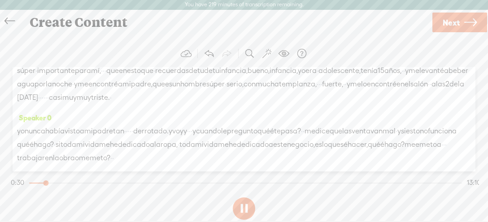
scroll to position [324, 0]
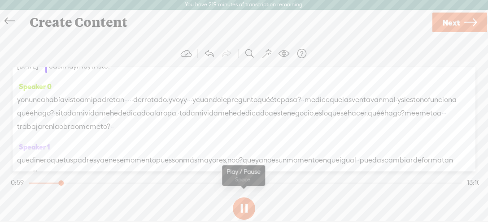
click at [244, 207] on button at bounding box center [244, 209] width 22 height 22
drag, startPoint x: 270, startPoint y: 118, endPoint x: 199, endPoint y: 149, distance: 77.5
click at [199, 73] on div "[S] · [S] y la [S] primera experiencia de marketing que tuve, esto · nunca lo h…" at bounding box center [244, 39] width 454 height 68
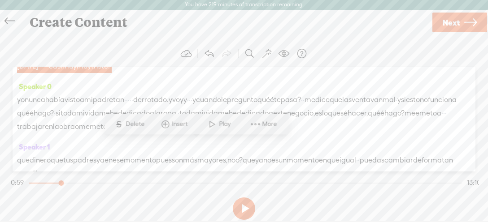
click at [114, 124] on span "S" at bounding box center [118, 124] width 13 height 16
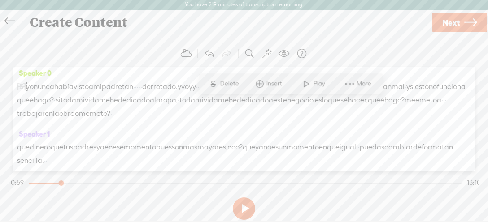
click at [314, 88] on span "Play" at bounding box center [320, 84] width 14 height 9
click at [249, 204] on button at bounding box center [244, 209] width 22 height 22
click at [384, 46] on span "años," at bounding box center [392, 39] width 17 height 13
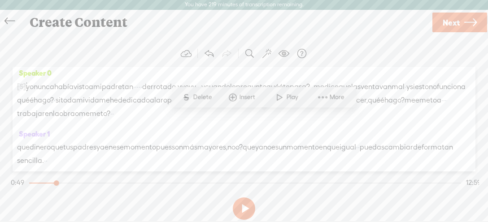
click at [384, 46] on span "años," at bounding box center [392, 39] width 17 height 13
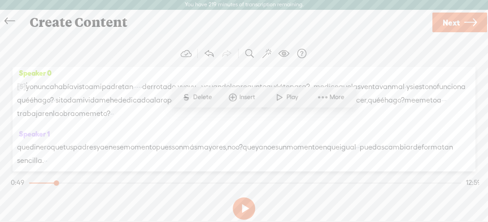
click at [384, 46] on span "años," at bounding box center [392, 39] width 17 height 13
drag, startPoint x: 285, startPoint y: 120, endPoint x: 55, endPoint y: 136, distance: 230.6
click at [54, 60] on div "[S] · [S] y la [S] primera experiencia de marketing que tuve, esto · nunca lo h…" at bounding box center [244, 32] width 454 height 54
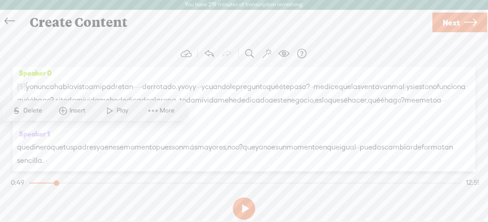
click at [28, 112] on span "Delete" at bounding box center [33, 111] width 21 height 9
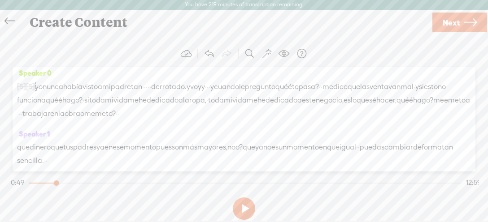
click at [292, 46] on div "[S] · [S] y la [S] primera experiencia de marketing que tuve, esto · nunca lo h…" at bounding box center [244, 25] width 454 height 41
click at [405, 46] on span "y" at bounding box center [407, 39] width 4 height 13
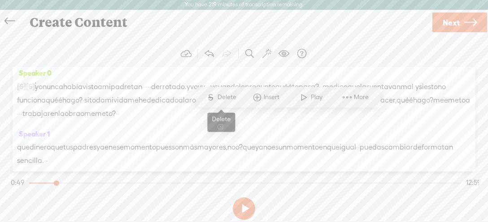
click at [220, 100] on span "Delete" at bounding box center [227, 97] width 21 height 9
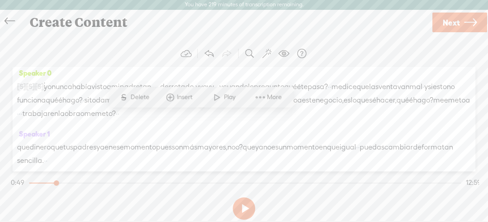
click at [226, 96] on span "Play" at bounding box center [231, 97] width 14 height 9
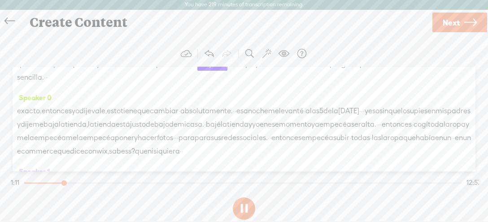
scroll to position [419, 0]
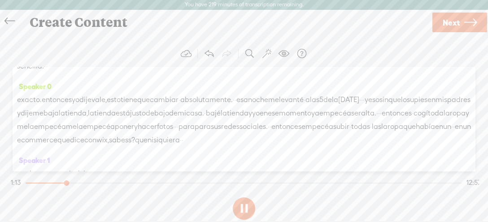
click at [243, 213] on button at bounding box center [244, 209] width 22 height 22
click at [23, 60] on span "que" at bounding box center [23, 52] width 13 height 13
click at [21, 60] on span "que" at bounding box center [23, 52] width 13 height 13
drag, startPoint x: 18, startPoint y: 139, endPoint x: 171, endPoint y: 153, distance: 153.0
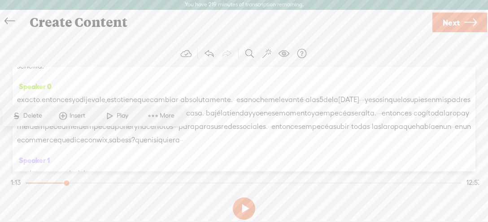
click at [171, 73] on div "que dinero que tus padres ya en ese momento pues son más mayores, noo? que ya n…" at bounding box center [244, 59] width 454 height 27
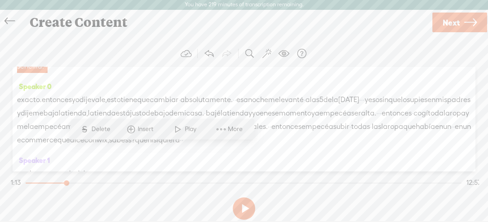
click at [100, 129] on span "Delete" at bounding box center [101, 129] width 21 height 9
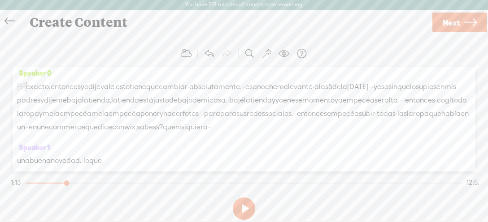
click at [20, 60] on span "que" at bounding box center [23, 52] width 13 height 13
drag, startPoint x: 20, startPoint y: 135, endPoint x: 80, endPoint y: 135, distance: 60.1
click at [80, 60] on div "que dinero que" at bounding box center [244, 52] width 454 height 13
click at [31, 117] on span "Delete" at bounding box center [33, 116] width 21 height 9
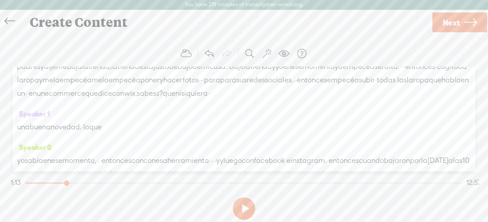
click at [50, 60] on span "exacto." at bounding box center [47, 53] width 25 height 13
click at [32, 114] on span "Delete" at bounding box center [33, 116] width 21 height 9
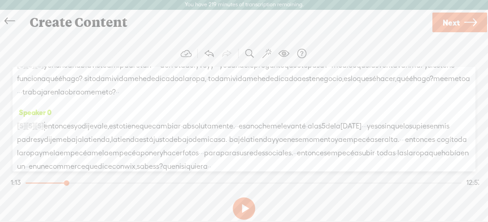
scroll to position [356, 0]
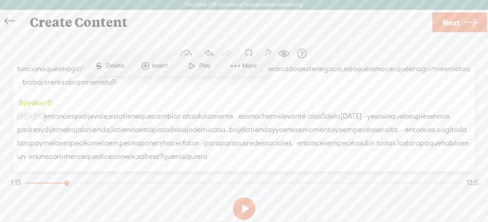
click at [196, 69] on span at bounding box center [191, 66] width 13 height 16
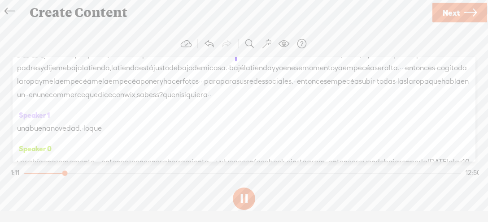
scroll to position [419, 0]
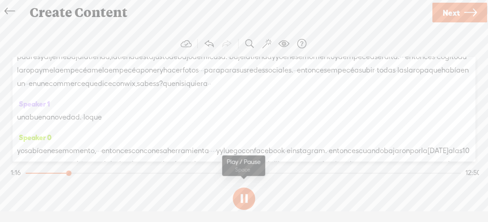
click at [248, 201] on button at bounding box center [244, 199] width 22 height 22
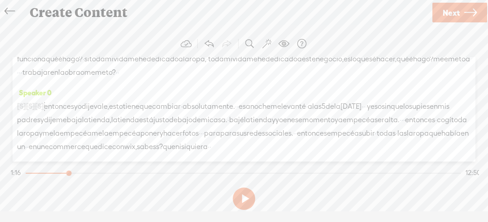
drag, startPoint x: 251, startPoint y: 120, endPoint x: 408, endPoint y: 149, distance: 160.0
click at [408, 79] on div "[S] y [S] me levanté a beber agua por la noche · y me encontré [S] a mi padre, …" at bounding box center [244, 59] width 454 height 41
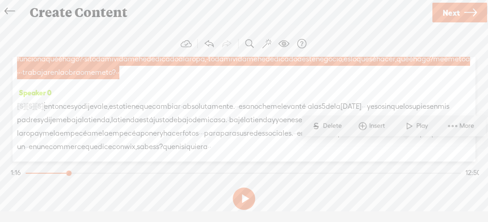
click at [324, 125] on span "Delete" at bounding box center [333, 126] width 21 height 9
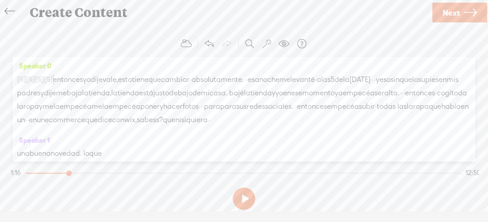
drag, startPoint x: 251, startPoint y: 123, endPoint x: 430, endPoint y: 121, distance: 179.4
click at [430, 52] on div "[S] y [S] me levanté a beber agua por la noche · y me encontré [S] a mi padre, …" at bounding box center [244, 46] width 454 height 14
click at [327, 104] on span "S Delete" at bounding box center [326, 99] width 45 height 16
drag, startPoint x: 279, startPoint y: 121, endPoint x: 294, endPoint y: 120, distance: 15.3
click at [294, 52] on div "[S] y [S] me levanté a beber agua por la noche · y me encontré [S] a mi padre, …" at bounding box center [244, 46] width 454 height 14
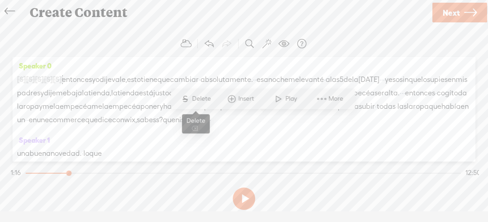
click at [203, 101] on span "Delete" at bounding box center [202, 99] width 21 height 9
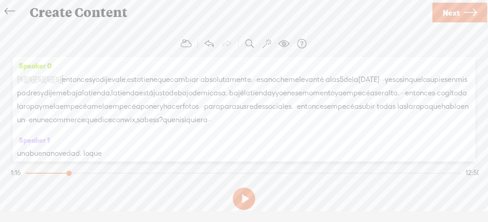
click at [199, 52] on span "y" at bounding box center [197, 45] width 4 height 13
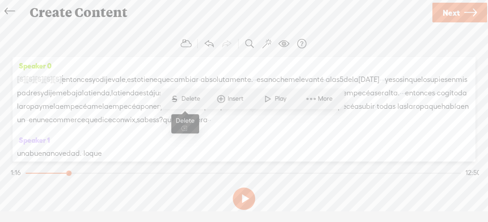
click at [191, 100] on span "Delete" at bounding box center [191, 99] width 21 height 9
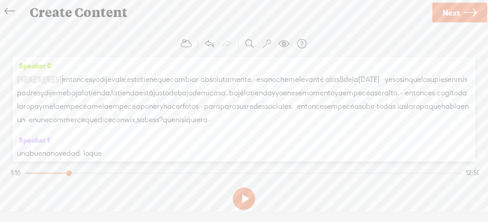
click at [217, 52] on span "y" at bounding box center [215, 45] width 4 height 13
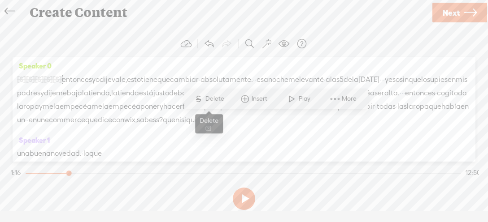
click at [204, 99] on span "S" at bounding box center [197, 99] width 13 height 16
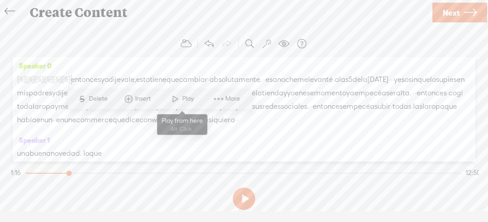
click at [174, 101] on span at bounding box center [175, 99] width 13 height 16
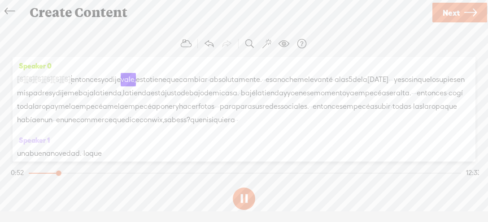
scroll to position [419, 0]
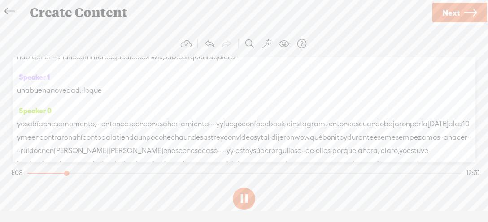
click at [245, 198] on button at bounding box center [244, 199] width 22 height 22
drag, startPoint x: 430, startPoint y: 113, endPoint x: 210, endPoint y: 130, distance: 219.9
click at [212, 64] on div "[S] y [S] · · · y cuando le pregunto quéé te pasa? [S] · · me dice que las vent…" at bounding box center [244, 36] width 454 height 54
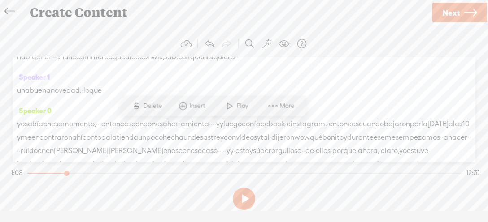
drag, startPoint x: 433, startPoint y: 114, endPoint x: 196, endPoint y: 130, distance: 237.7
click at [196, 64] on div "[S] y [S] · · · y cuando le pregunto quéé te pasa? [S] · · me dice que las vent…" at bounding box center [244, 36] width 454 height 54
drag, startPoint x: 374, startPoint y: 112, endPoint x: 345, endPoint y: 112, distance: 29.1
click at [204, 37] on span "debajo" at bounding box center [192, 29] width 23 height 13
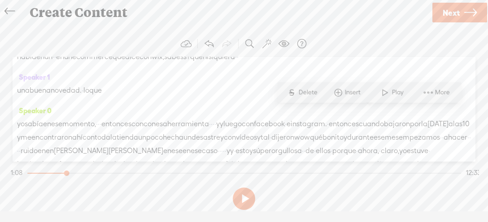
click at [150, 23] on span "esto" at bounding box center [143, 16] width 14 height 13
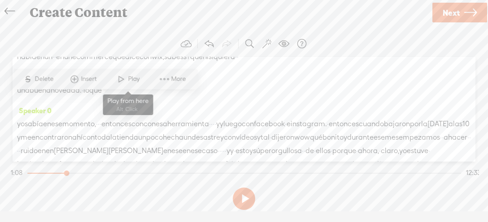
click at [126, 79] on span at bounding box center [120, 79] width 13 height 16
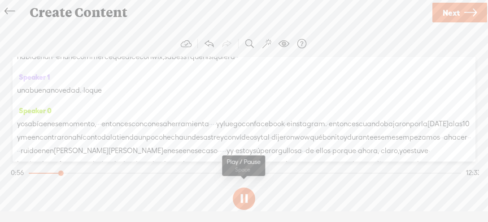
click at [246, 199] on button at bounding box center [244, 199] width 22 height 22
click at [71, 20] on span "[S]" at bounding box center [66, 16] width 9 height 8
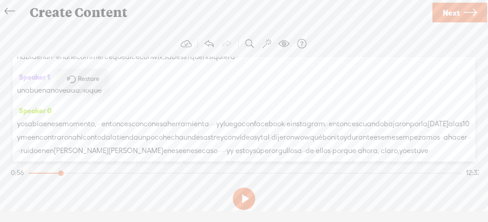
click at [89, 23] on span "entonces" at bounding box center [86, 16] width 30 height 13
click at [91, 23] on span "entonces" at bounding box center [86, 16] width 30 height 13
drag, startPoint x: 91, startPoint y: 103, endPoint x: 309, endPoint y: 100, distance: 218.4
click at [309, 64] on div "[S] y [S] · · · y cuando le pregunto quéé te pasa? [S] · · me dice que las vent…" at bounding box center [244, 36] width 454 height 54
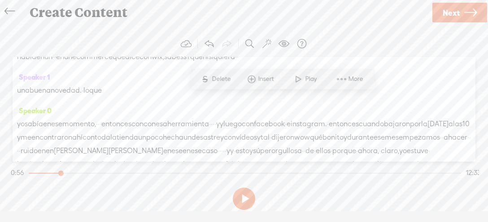
click at [91, 23] on span "entonces" at bounding box center [86, 16] width 30 height 13
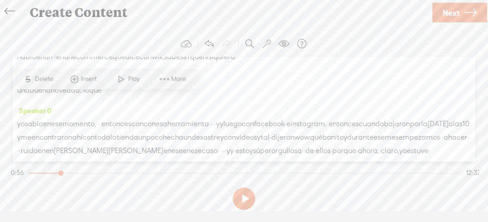
click at [91, 23] on span "entonces" at bounding box center [86, 16] width 30 height 13
drag, startPoint x: 91, startPoint y: 100, endPoint x: 308, endPoint y: 102, distance: 217.0
click at [308, 64] on div "[S] y [S] · · · y cuando le pregunto quéé te pasa? [S] · · me dice que las vent…" at bounding box center [244, 36] width 454 height 54
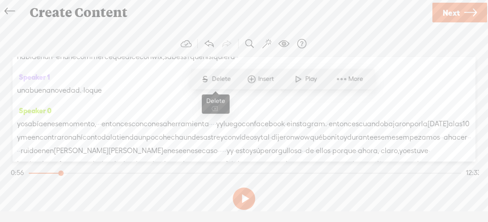
click at [216, 81] on span "Delete" at bounding box center [222, 79] width 21 height 9
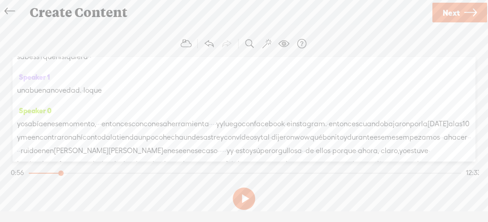
click at [93, 23] on span "entonces" at bounding box center [86, 16] width 30 height 13
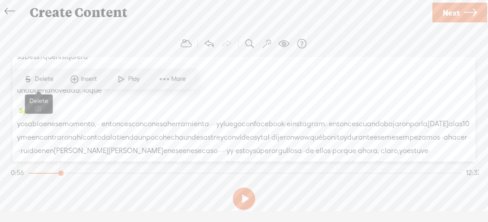
click at [37, 81] on span "Delete" at bounding box center [45, 79] width 21 height 9
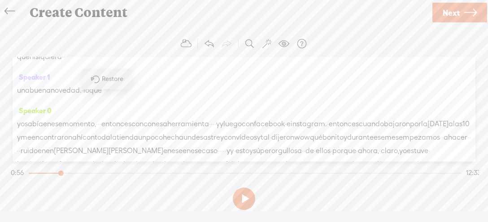
click at [91, 23] on span "·" at bounding box center [90, 16] width 2 height 13
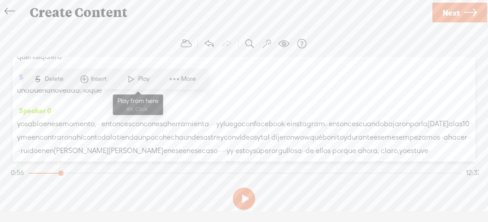
drag, startPoint x: 133, startPoint y: 82, endPoint x: 130, endPoint y: 87, distance: 5.6
click at [133, 83] on span at bounding box center [130, 79] width 13 height 16
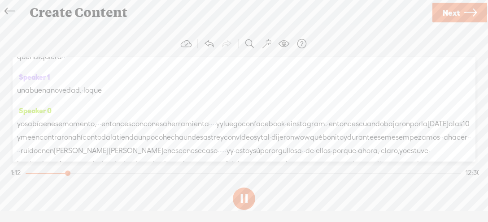
click at [248, 203] on button at bounding box center [244, 199] width 22 height 22
drag, startPoint x: 291, startPoint y: 113, endPoint x: 474, endPoint y: 111, distance: 183.9
click at [474, 111] on div "Speaker 0 [S] · [S] como [S] tengo [S] que [S] dar [S] tanto [S] contenido que …" at bounding box center [244, 109] width 463 height 105
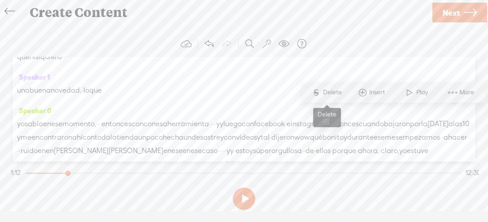
click at [334, 92] on span "Delete" at bounding box center [333, 92] width 21 height 9
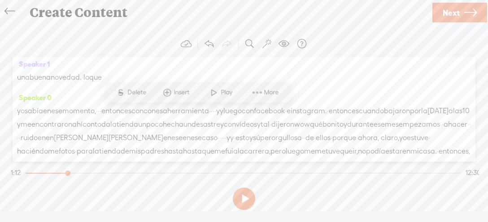
click at [220, 92] on span at bounding box center [213, 93] width 13 height 16
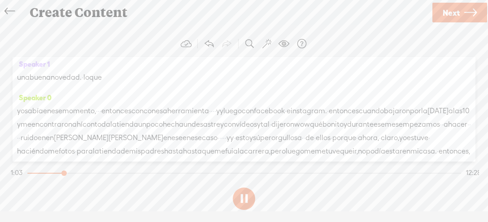
click at [248, 197] on button at bounding box center [244, 199] width 22 height 22
drag, startPoint x: 228, startPoint y: 115, endPoint x: 334, endPoint y: 115, distance: 105.4
click at [334, 51] on div "[S] y [S] · · · y cuando le pregunto quéé te pasa? [S] · · me dice que las vent…" at bounding box center [244, 29] width 454 height 41
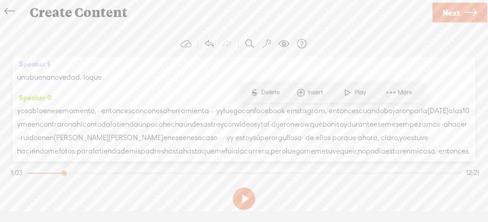
click at [281, 95] on span "Delete" at bounding box center [271, 92] width 21 height 9
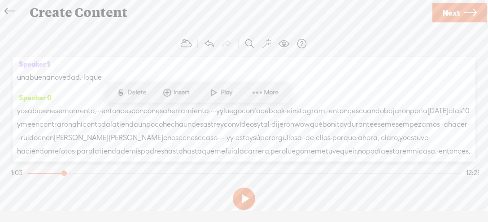
click at [216, 92] on span at bounding box center [213, 93] width 13 height 16
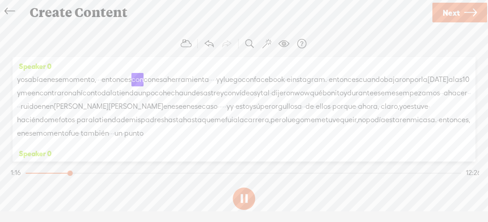
scroll to position [482, 0]
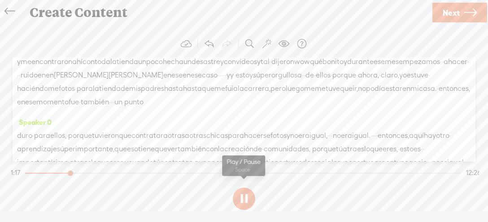
click at [245, 200] on button at bounding box center [244, 199] width 22 height 22
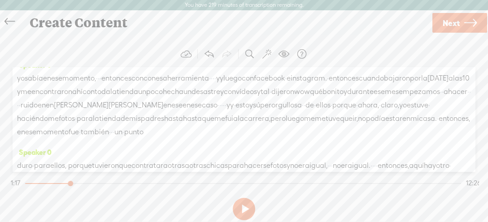
scroll to position [450, 0]
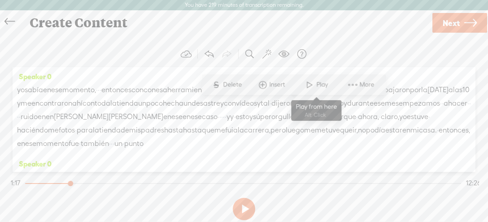
click at [304, 83] on span at bounding box center [309, 85] width 13 height 16
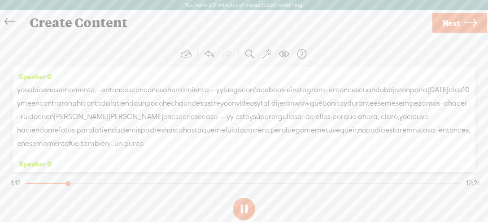
click at [243, 218] on button at bounding box center [244, 209] width 22 height 22
drag, startPoint x: 152, startPoint y: 120, endPoint x: 157, endPoint y: 122, distance: 5.1
click at [278, 30] on span "sabess?" at bounding box center [291, 22] width 26 height 13
click at [106, 98] on span "Delete" at bounding box center [101, 98] width 21 height 9
click at [287, 30] on span "que" at bounding box center [293, 23] width 13 height 13
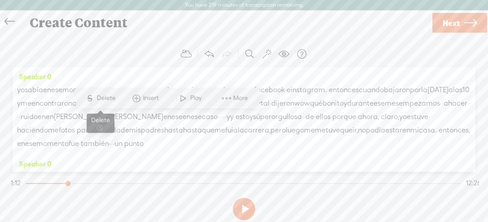
drag, startPoint x: 114, startPoint y: 96, endPoint x: 123, endPoint y: 99, distance: 9.9
click at [114, 96] on span "Delete" at bounding box center [106, 98] width 21 height 9
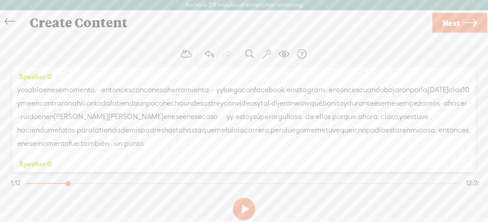
drag, startPoint x: 180, startPoint y: 124, endPoint x: 163, endPoint y: 113, distance: 20.2
click at [296, 30] on span "ni" at bounding box center [299, 23] width 6 height 13
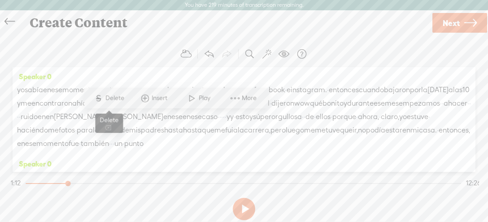
click at [118, 96] on span "Delete" at bounding box center [115, 98] width 21 height 9
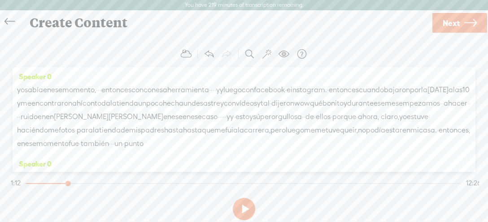
click at [305, 30] on span "siquiera" at bounding box center [318, 23] width 26 height 13
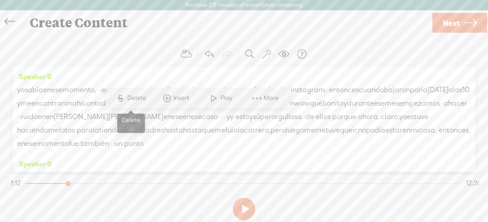
click at [143, 96] on span "Delete" at bounding box center [137, 98] width 21 height 9
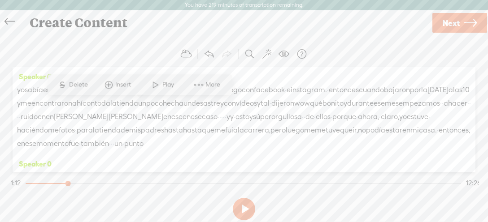
drag, startPoint x: 159, startPoint y: 87, endPoint x: 165, endPoint y: 97, distance: 11.7
click at [159, 87] on span at bounding box center [155, 85] width 13 height 16
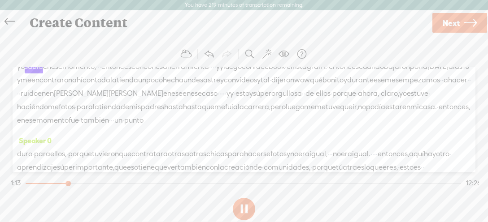
scroll to position [482, 0]
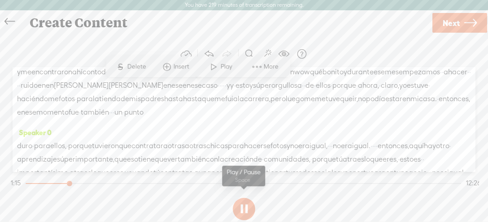
click at [244, 209] on button at bounding box center [244, 209] width 22 height 22
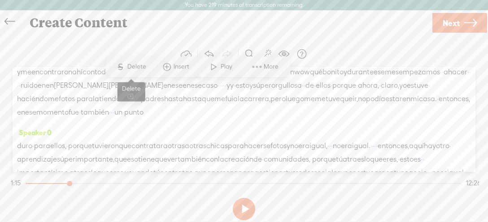
click at [138, 64] on span "Delete" at bounding box center [137, 66] width 21 height 9
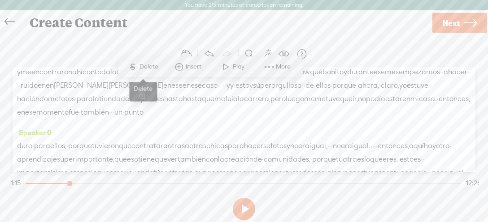
click at [153, 64] on span "Delete" at bounding box center [149, 66] width 21 height 9
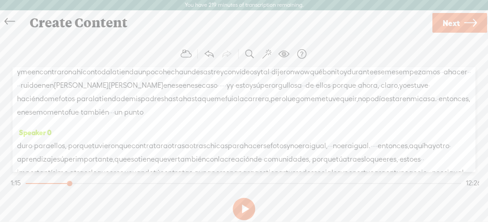
click at [39, 32] on span "una" at bounding box center [32, 25] width 13 height 13
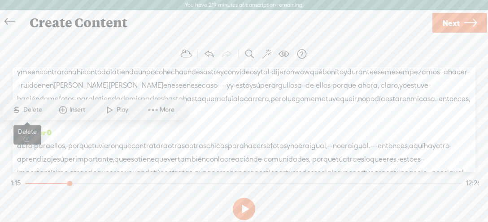
drag, startPoint x: 28, startPoint y: 107, endPoint x: 34, endPoint y: 109, distance: 5.8
click at [29, 106] on span "Delete" at bounding box center [33, 110] width 21 height 9
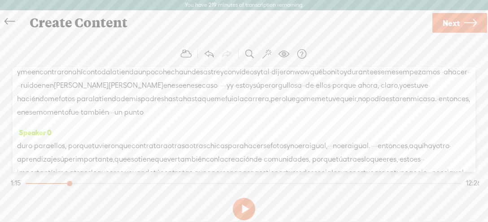
click at [49, 32] on span "buena" at bounding box center [45, 25] width 21 height 13
click at [39, 106] on span "Delete" at bounding box center [33, 110] width 21 height 9
click at [75, 32] on span "novedad." at bounding box center [59, 25] width 31 height 13
click at [39, 110] on span "Delete" at bounding box center [33, 110] width 21 height 9
click at [55, 32] on span "·" at bounding box center [54, 25] width 2 height 13
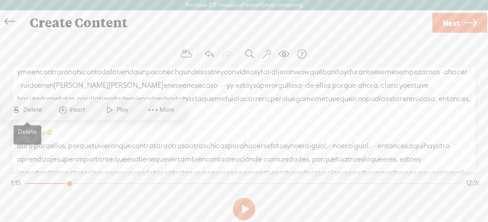
click at [39, 109] on span "Delete" at bounding box center [33, 110] width 21 height 9
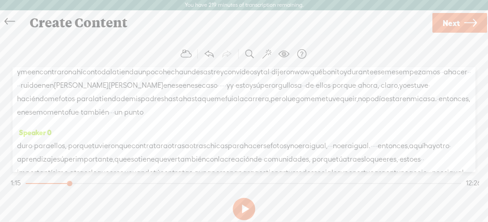
drag, startPoint x: 81, startPoint y: 129, endPoint x: 110, endPoint y: 131, distance: 29.7
click at [110, 32] on div "[S] · [S] una [S] buena [S] novedad. [S] · lo que" at bounding box center [244, 25] width 454 height 14
click at [36, 107] on span "S Delete" at bounding box center [26, 110] width 45 height 16
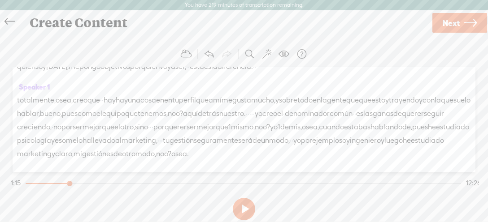
scroll to position [2246, 0]
